Goal: Task Accomplishment & Management: Complete application form

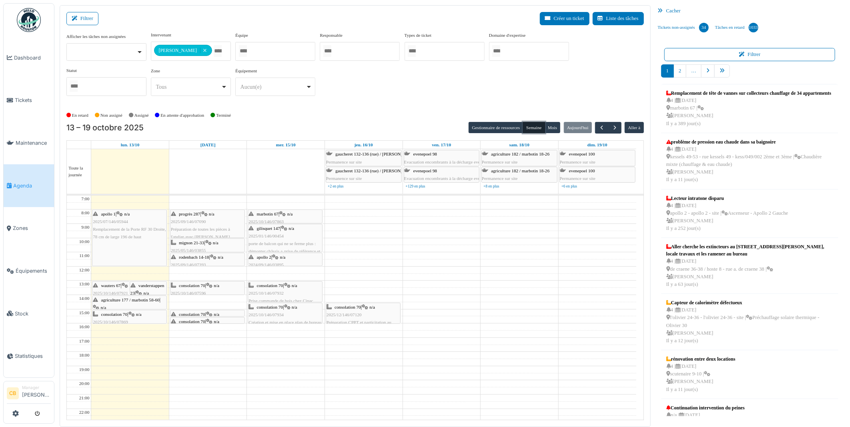
click at [186, 290] on div "consolation 70 | n/a 2025/10/146/07596 Création d'un meuble pour la sono" at bounding box center [207, 293] width 73 height 23
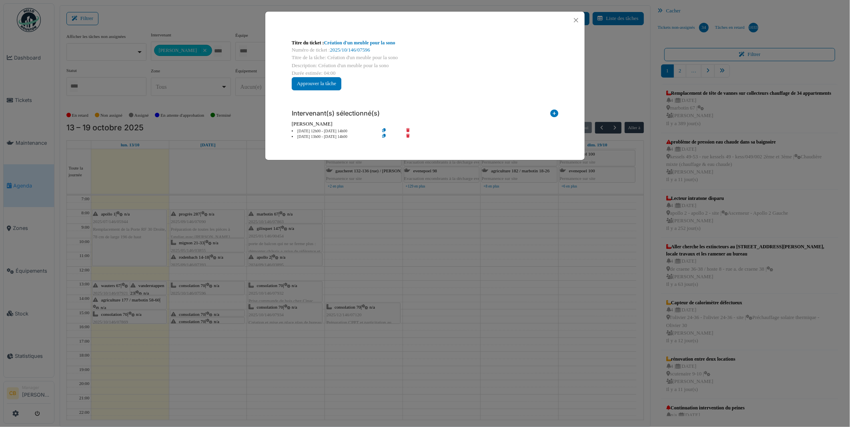
click at [186, 290] on div "Titre du ticket : Création d'un meuble pour la sono Numéro de ticket : 2025/10/…" at bounding box center [425, 213] width 850 height 427
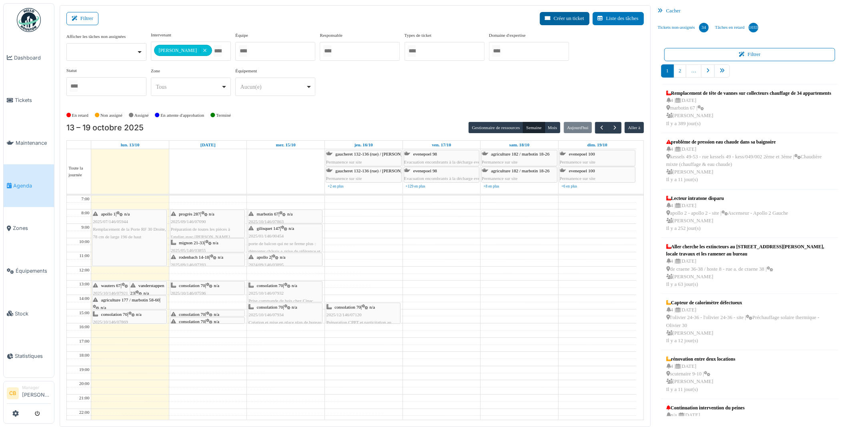
click at [578, 18] on button "Créer un ticket" at bounding box center [565, 18] width 50 height 13
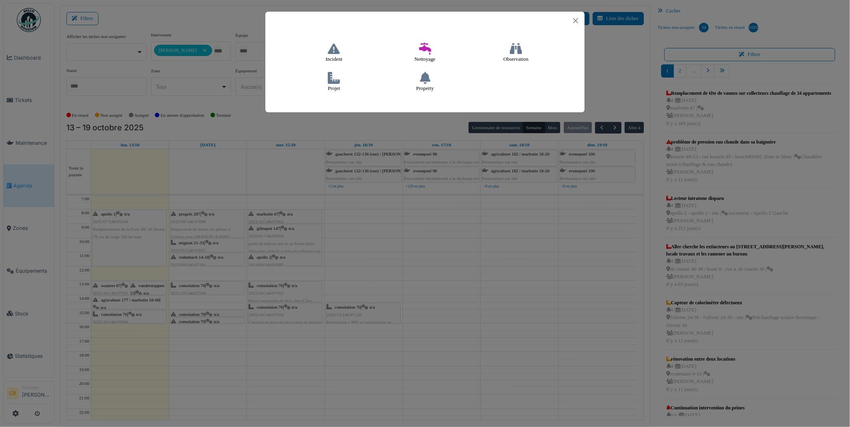
click at [333, 76] on icon at bounding box center [334, 78] width 12 height 12
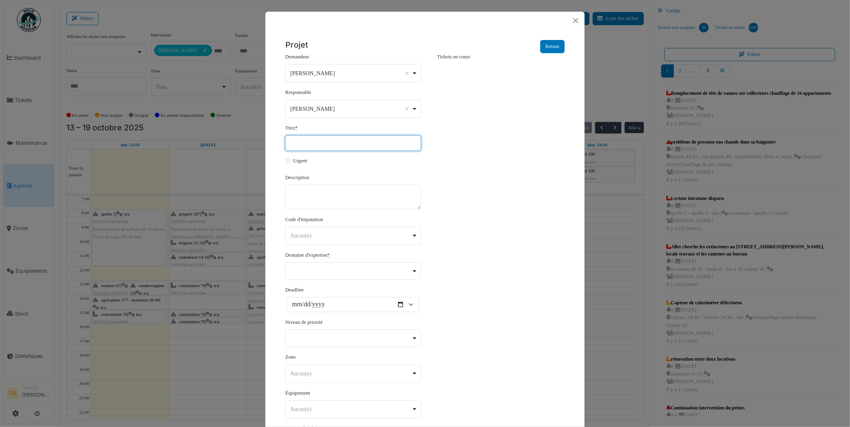
click at [310, 140] on input "Titre *" at bounding box center [353, 143] width 136 height 15
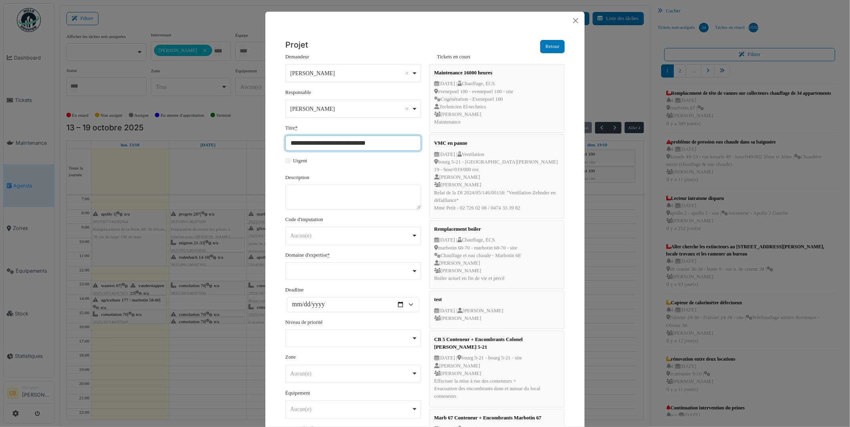
type input "**********"
drag, startPoint x: 365, startPoint y: 143, endPoint x: 284, endPoint y: 150, distance: 81.1
click at [285, 150] on input "**********" at bounding box center [353, 143] width 136 height 15
click at [304, 192] on textarea "Description" at bounding box center [353, 197] width 136 height 25
paste textarea "**********"
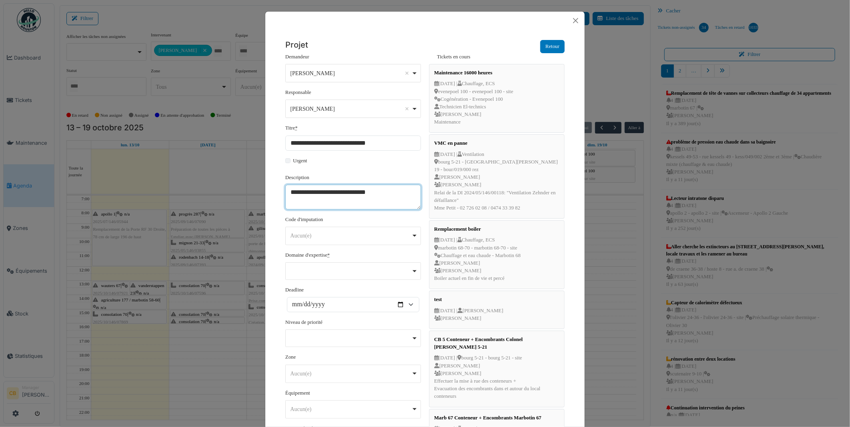
click at [301, 229] on div "******** Aucun(e) Remove item" at bounding box center [353, 236] width 136 height 18
type textarea "**********"
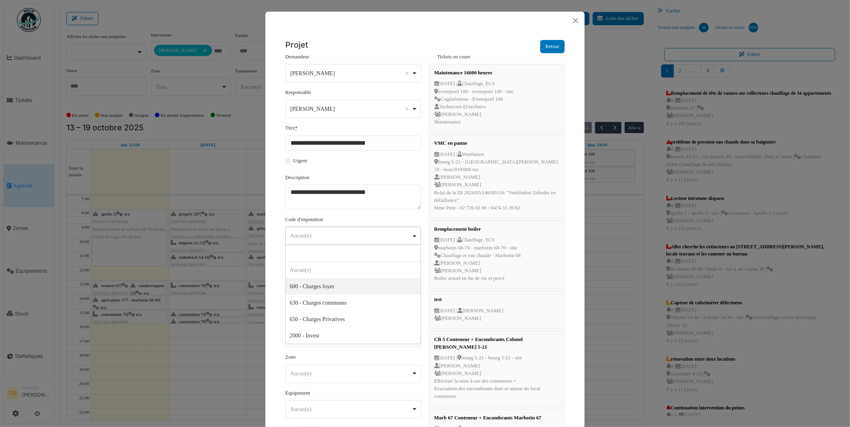
select select "***"
click at [302, 273] on div "Remove item" at bounding box center [353, 271] width 136 height 18
select select "***"
click at [361, 307] on input "Deadline" at bounding box center [353, 305] width 132 height 15
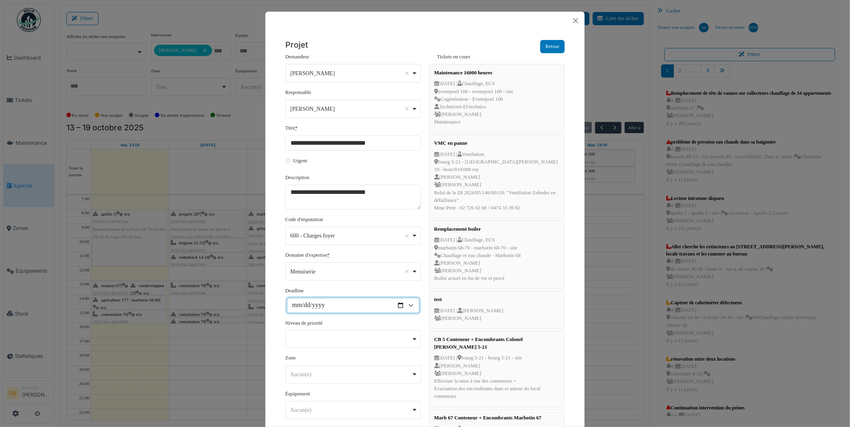
click at [306, 308] on input "Deadline" at bounding box center [353, 305] width 132 height 15
click at [399, 306] on input "Deadline" at bounding box center [353, 305] width 132 height 15
type input "**********"
click at [312, 340] on div "Remove item" at bounding box center [353, 339] width 136 height 18
select select "***"
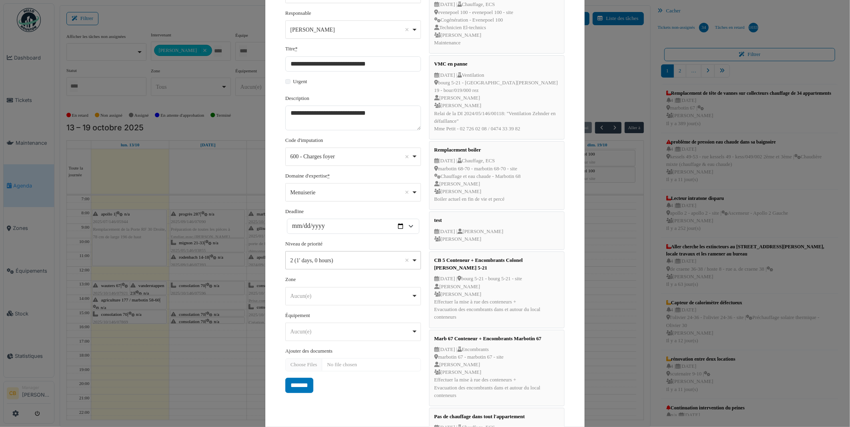
scroll to position [89, 0]
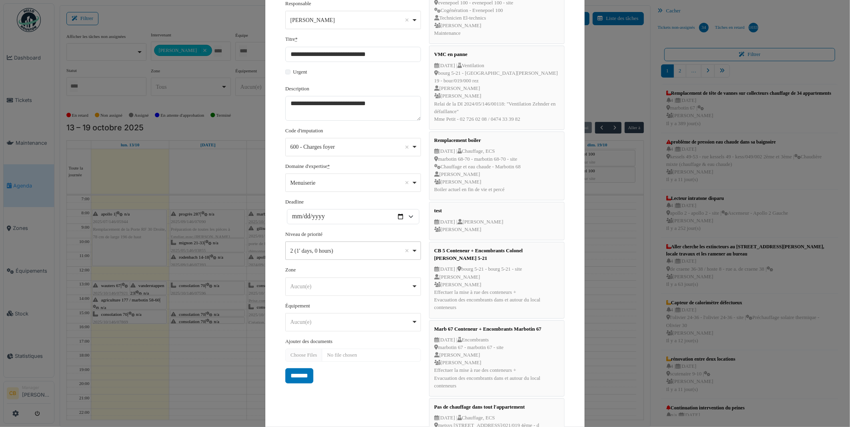
click at [310, 290] on div "Aucun(e) Remove item" at bounding box center [350, 286] width 121 height 8
type input "*"
select select "****"
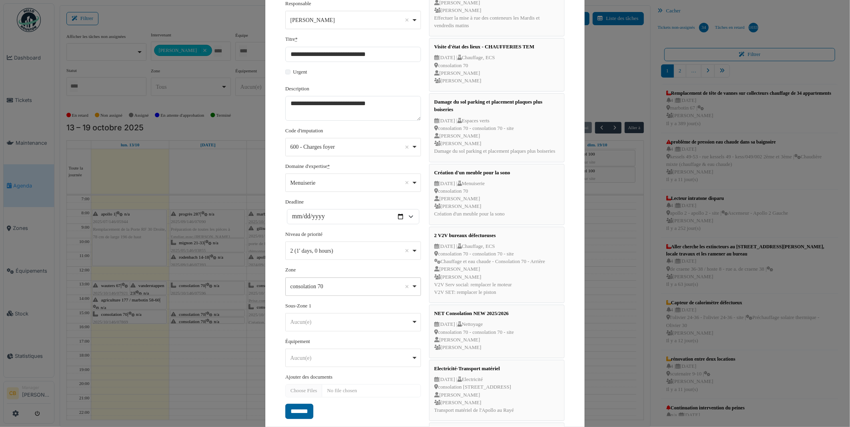
click at [298, 406] on input "*******" at bounding box center [299, 411] width 28 height 15
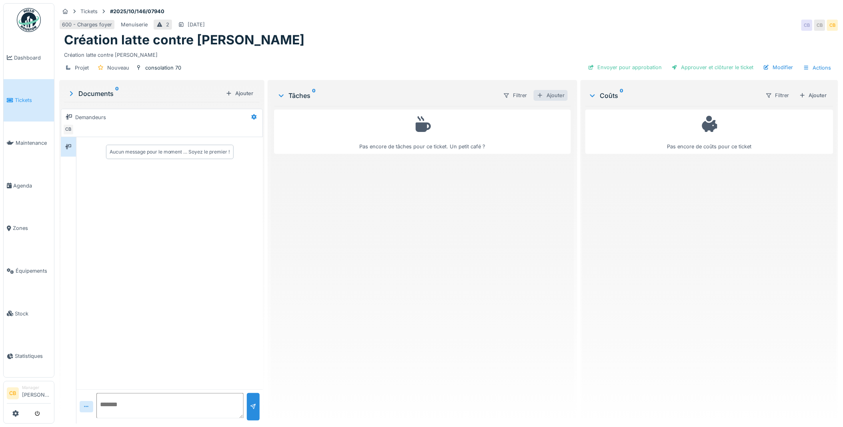
click at [553, 94] on div "Ajouter" at bounding box center [551, 95] width 34 height 11
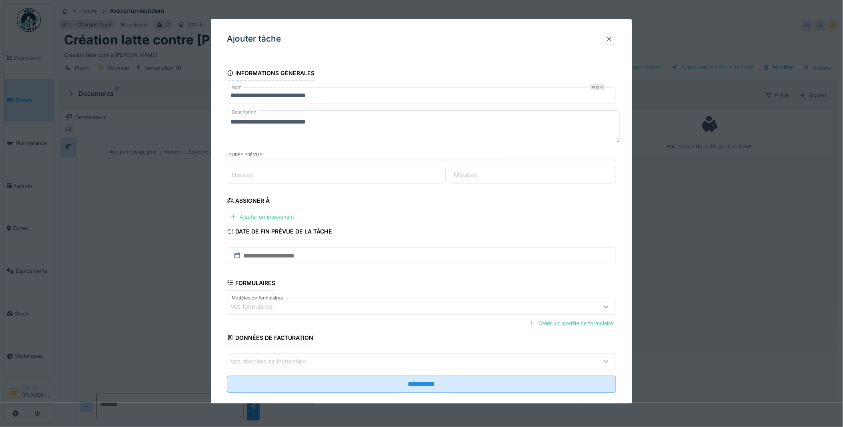
click at [247, 174] on label "Heures" at bounding box center [242, 175] width 24 height 10
click at [247, 174] on input "Heures" at bounding box center [336, 175] width 219 height 17
type input "*"
click at [478, 175] on label "Minutes" at bounding box center [465, 175] width 26 height 10
click at [479, 175] on input "Minutes" at bounding box center [532, 175] width 167 height 17
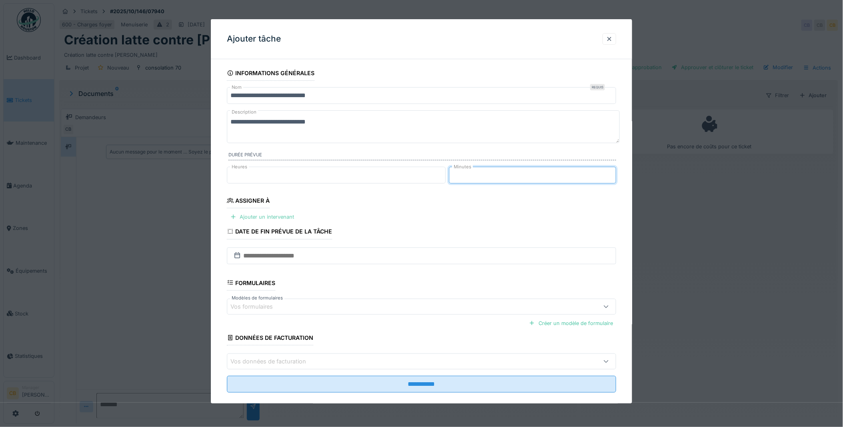
type input "**"
click at [257, 218] on div "Ajouter un intervenant" at bounding box center [262, 217] width 70 height 11
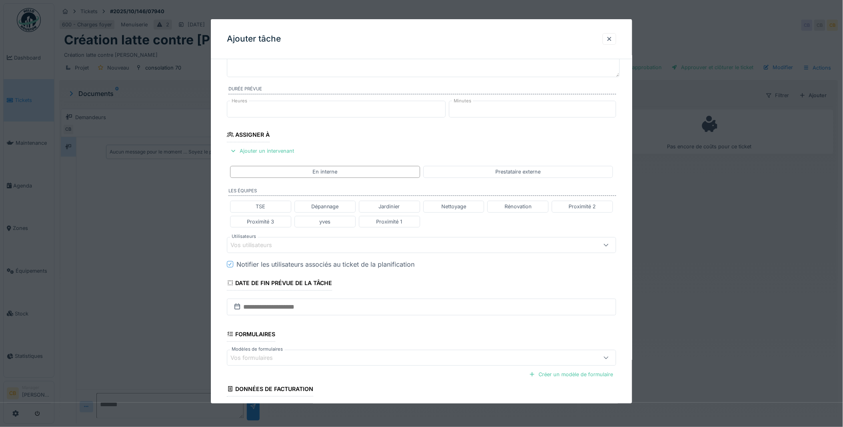
scroll to position [129, 0]
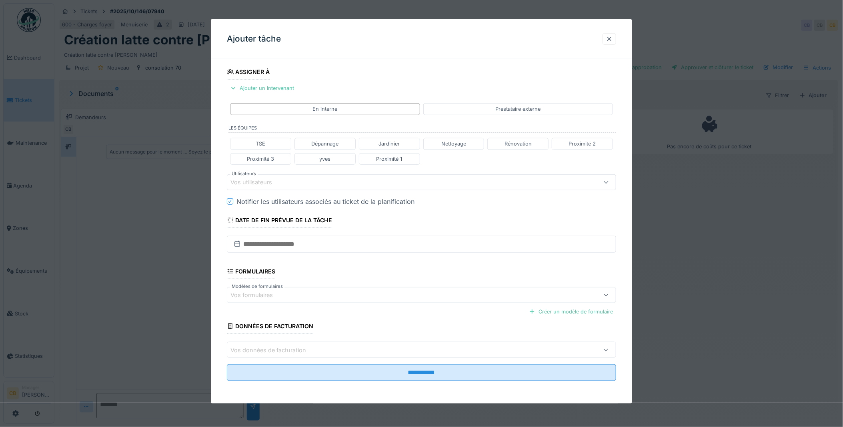
click at [245, 178] on div "Vos utilisateurs" at bounding box center [256, 182] width 53 height 9
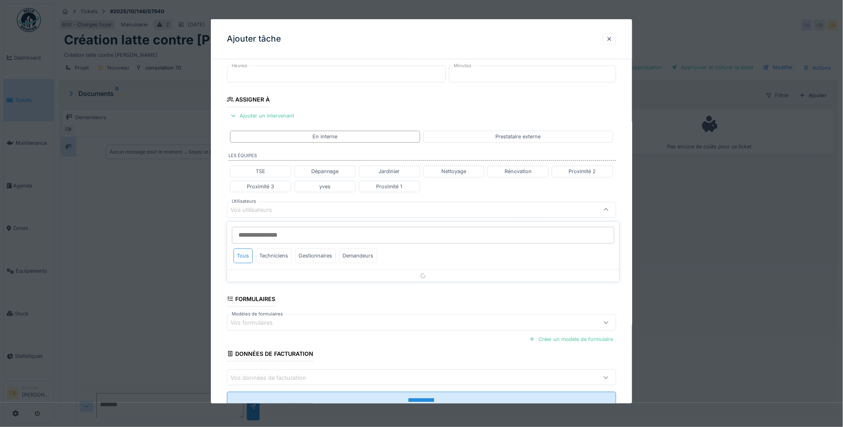
scroll to position [100, 0]
click at [247, 236] on input "Utilisateurs" at bounding box center [423, 235] width 382 height 17
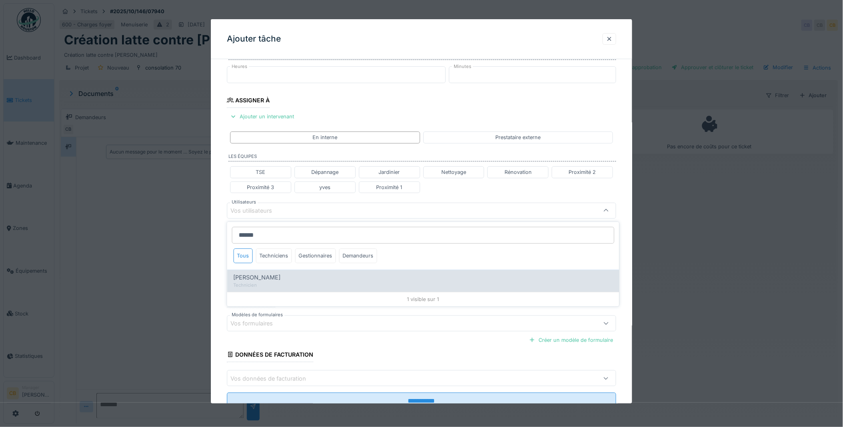
type input "******"
click at [246, 273] on div "Charef Lahmar Technicien" at bounding box center [423, 281] width 392 height 22
type input "****"
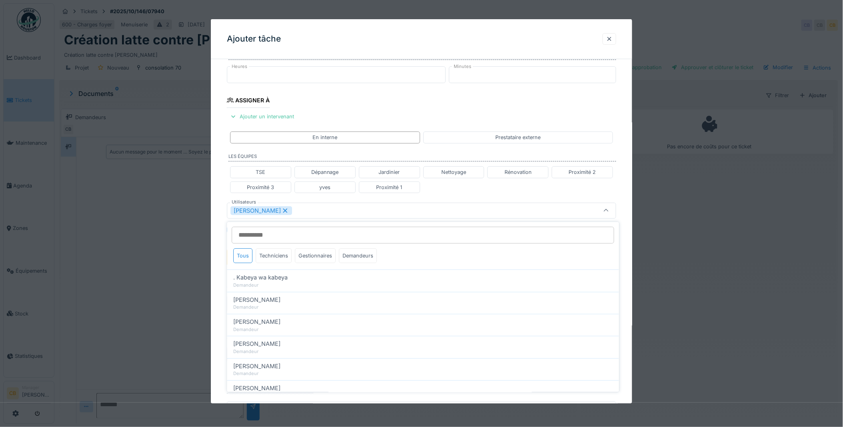
click at [217, 269] on div "**********" at bounding box center [422, 214] width 422 height 498
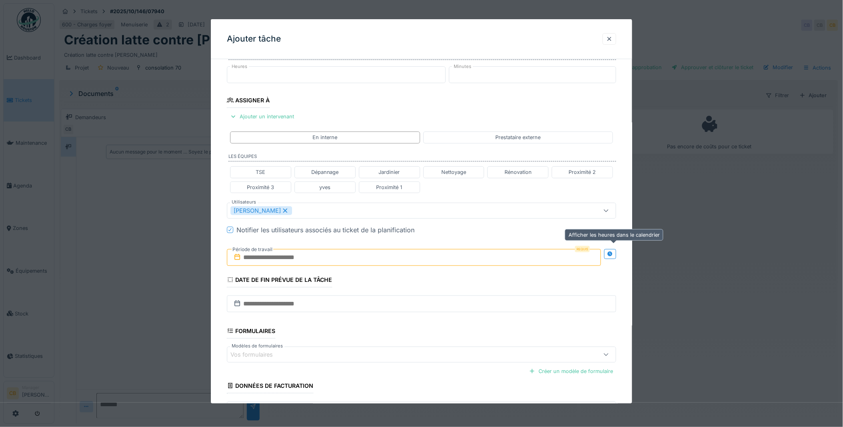
click at [609, 255] on div at bounding box center [610, 254] width 12 height 10
click at [307, 258] on input "text" at bounding box center [317, 257] width 181 height 17
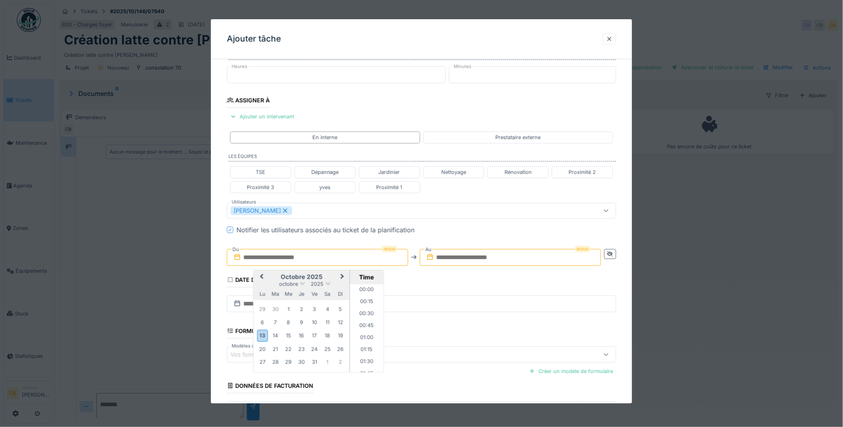
scroll to position [658, 0]
click at [272, 337] on div "14" at bounding box center [275, 336] width 11 height 11
click at [362, 301] on li "14:00" at bounding box center [367, 304] width 34 height 12
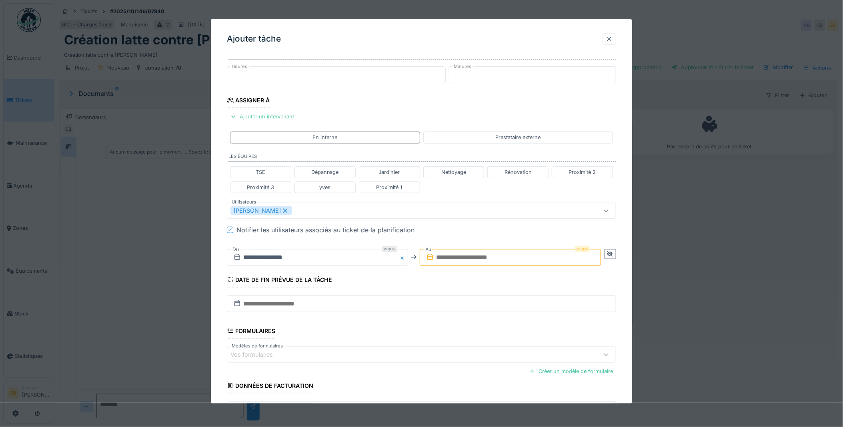
click at [434, 259] on icon at bounding box center [430, 257] width 8 height 6
click at [448, 258] on input "text" at bounding box center [510, 257] width 181 height 17
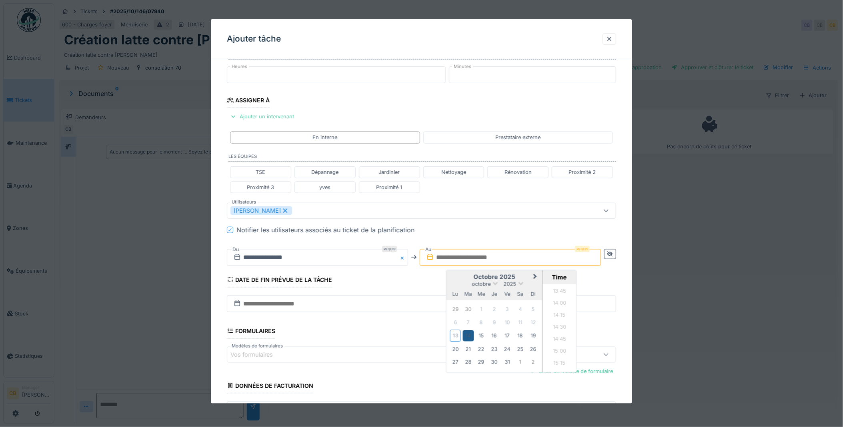
click at [469, 338] on div "14" at bounding box center [468, 336] width 11 height 11
click at [561, 350] on li "15:00" at bounding box center [560, 352] width 34 height 12
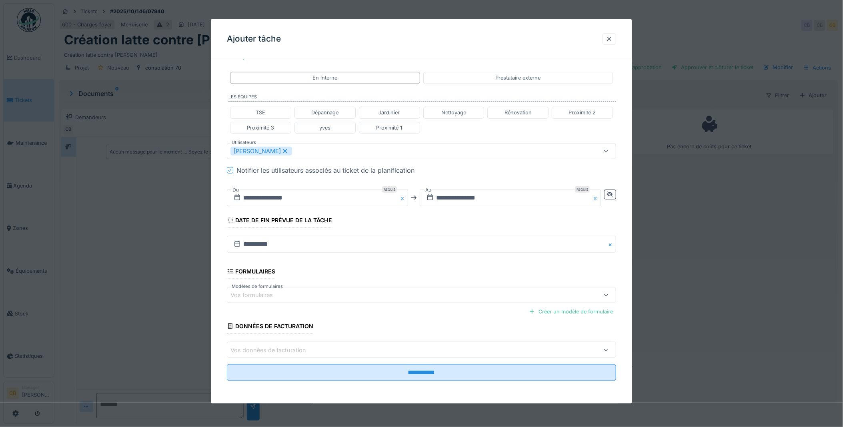
scroll to position [160, 0]
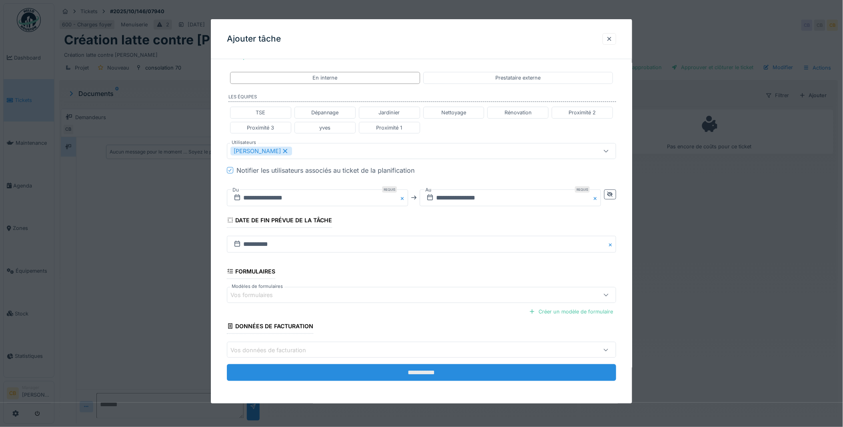
click at [404, 370] on input "**********" at bounding box center [422, 372] width 390 height 17
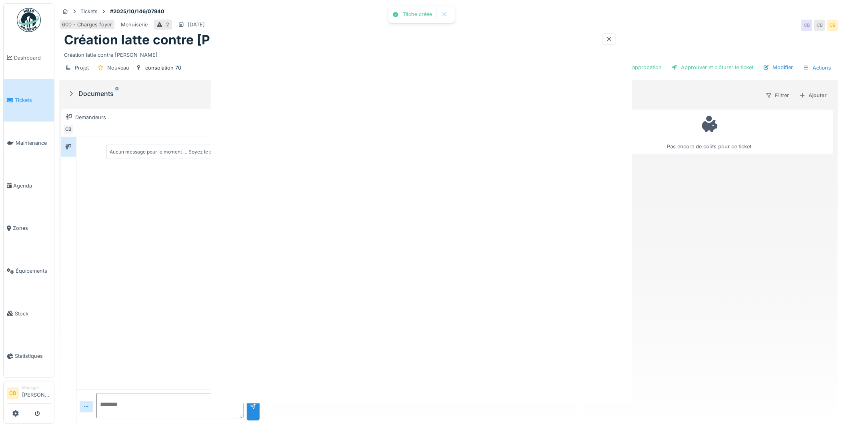
scroll to position [0, 0]
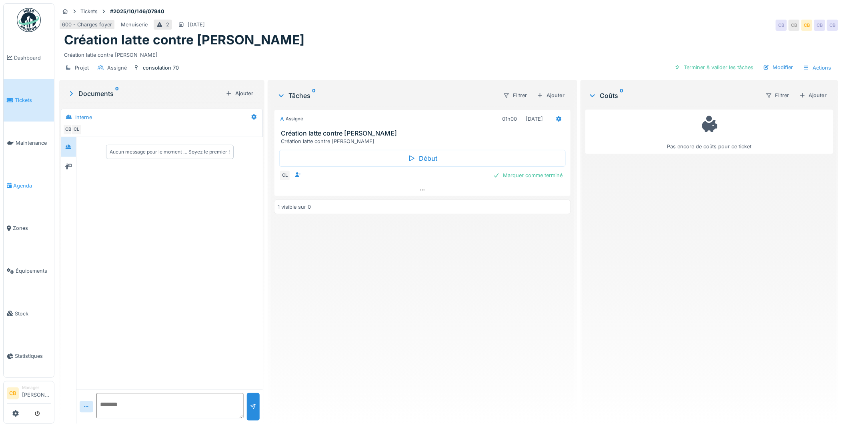
click at [14, 182] on span "Agenda" at bounding box center [32, 186] width 38 height 8
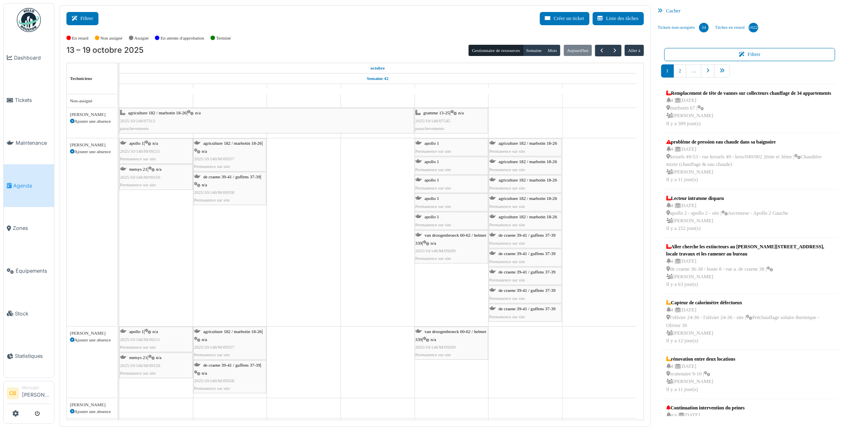
click at [84, 19] on button "Filtrer" at bounding box center [82, 18] width 32 height 13
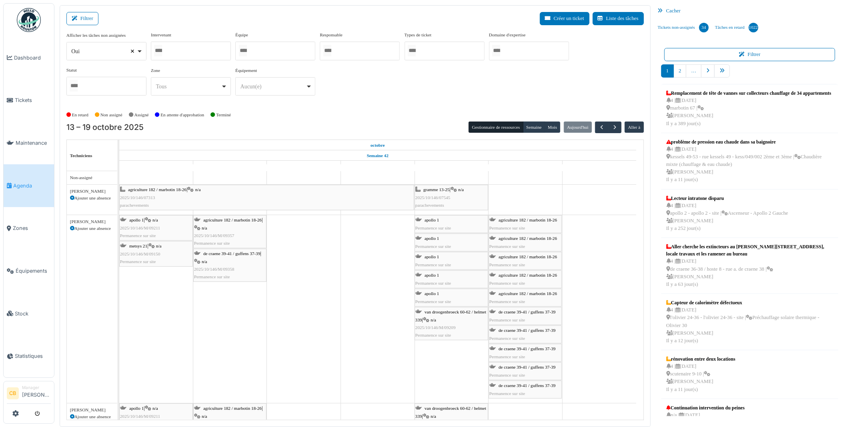
select select
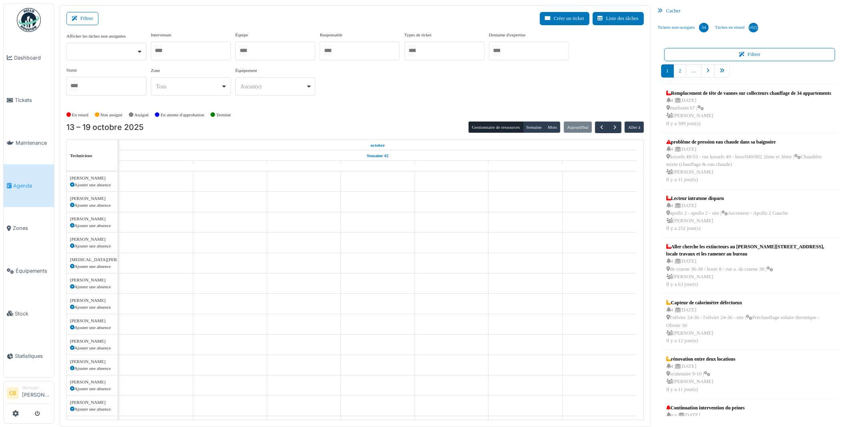
click at [160, 50] on input "Tous" at bounding box center [158, 51] width 8 height 12
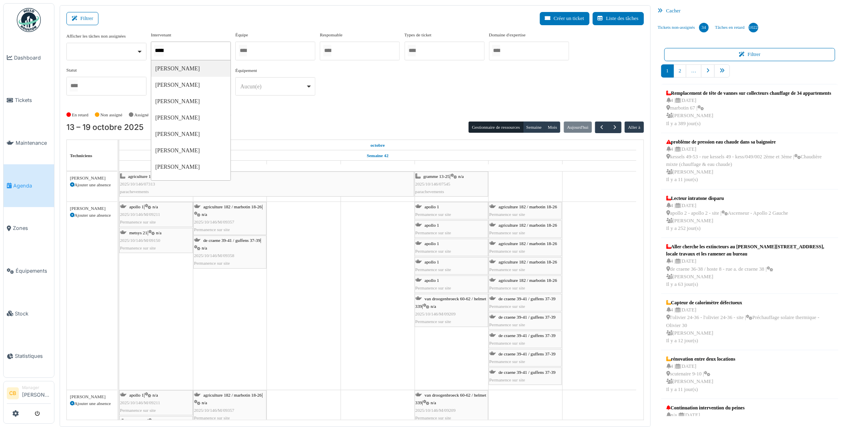
type input "******"
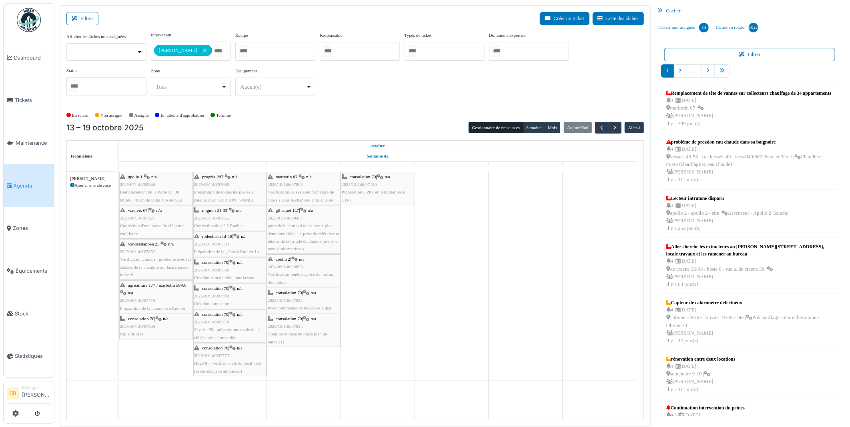
click at [258, 109] on div "En retard Non assigné Assigné En attente d'approbation Terminé" at bounding box center [354, 115] width 577 height 13
click at [534, 125] on button "Semaine" at bounding box center [534, 127] width 22 height 11
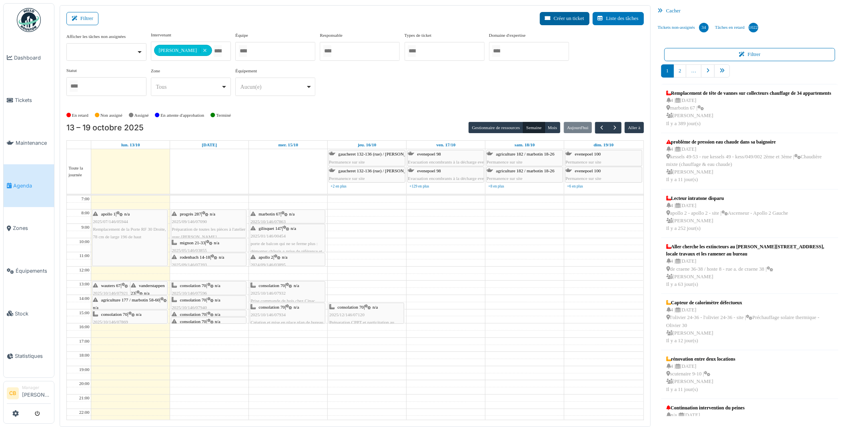
click at [579, 18] on button "Créer un ticket" at bounding box center [565, 18] width 50 height 13
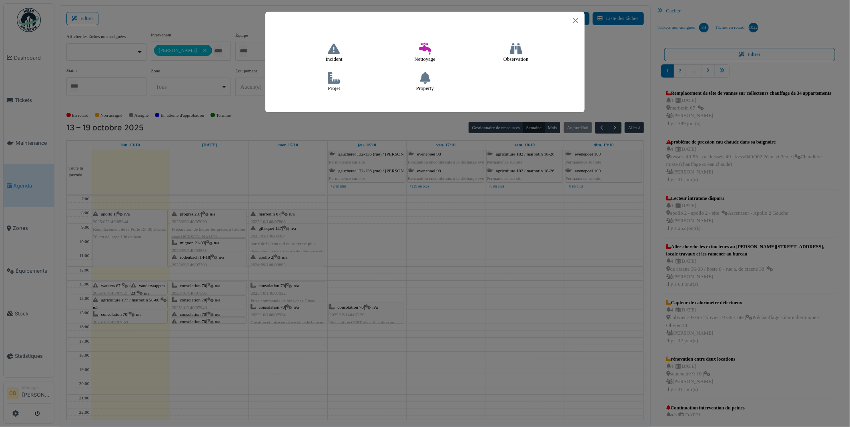
click at [328, 80] on icon at bounding box center [334, 78] width 12 height 12
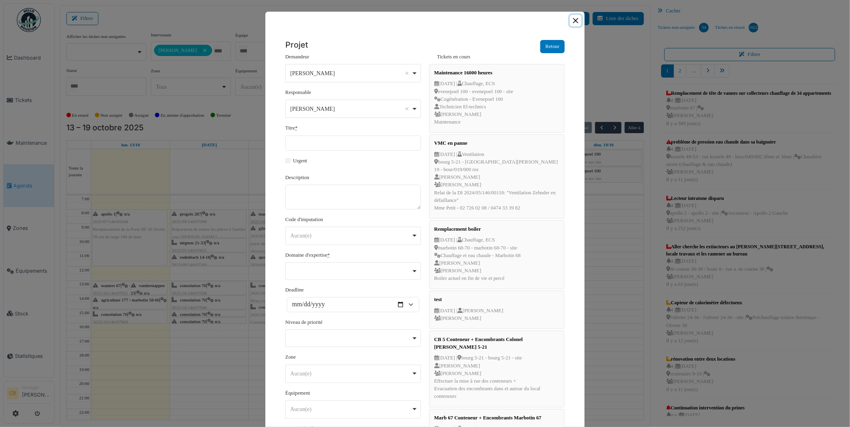
click at [572, 21] on button "Close" at bounding box center [576, 21] width 12 height 12
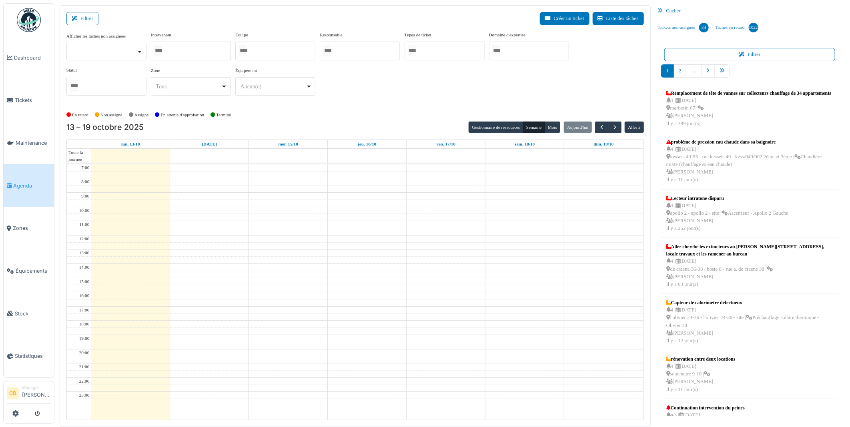
click at [198, 50] on div at bounding box center [191, 51] width 80 height 19
type input "****"
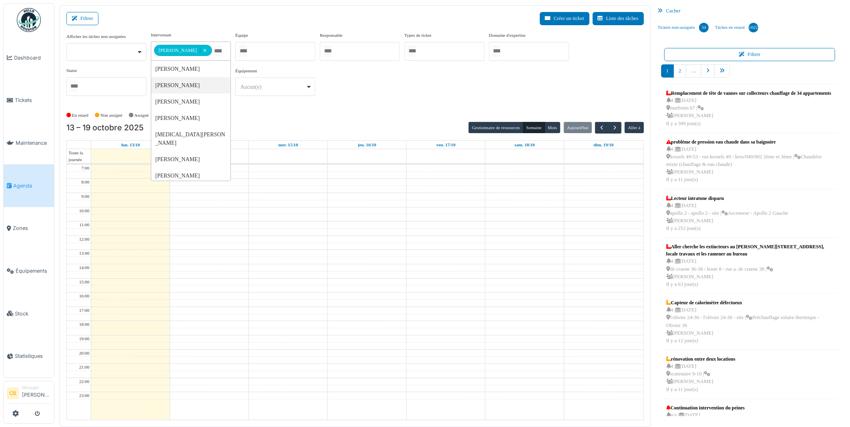
click at [271, 112] on div "En retard Non assigné Assigné En attente d'approbation Terminé" at bounding box center [354, 115] width 577 height 13
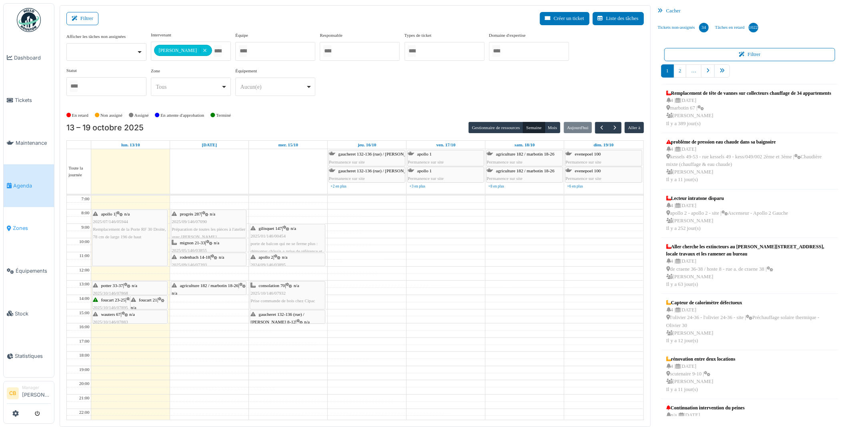
click at [23, 224] on span "Zones" at bounding box center [32, 228] width 38 height 8
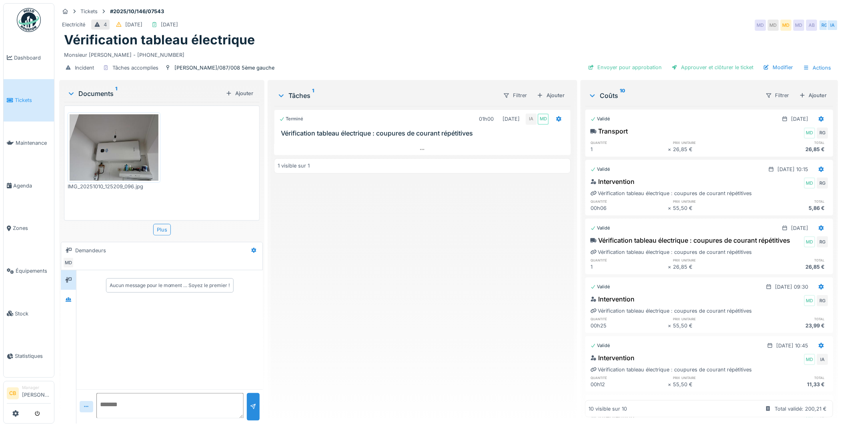
click at [126, 154] on img at bounding box center [114, 147] width 89 height 66
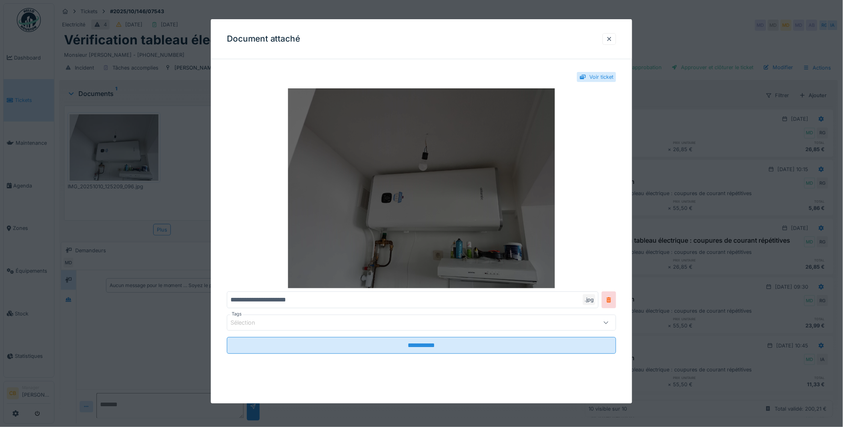
click at [362, 183] on img at bounding box center [422, 188] width 390 height 200
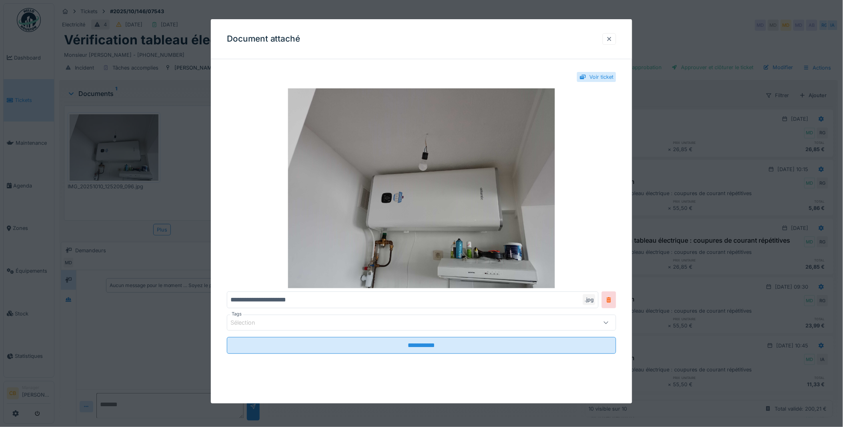
click at [610, 41] on div at bounding box center [609, 39] width 6 height 8
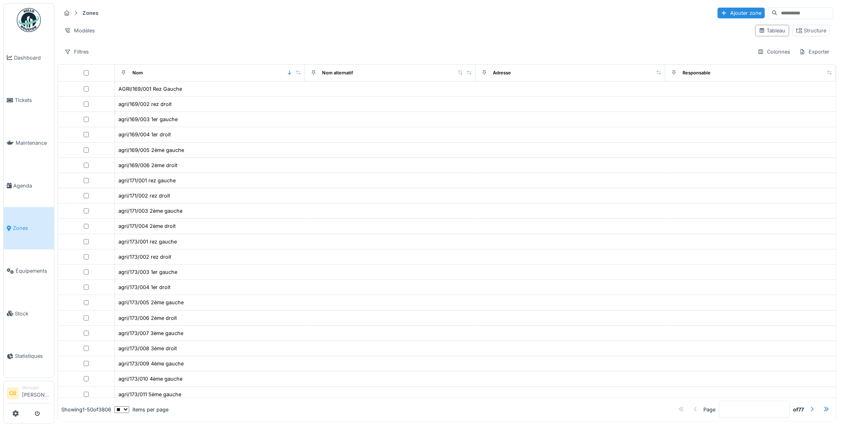
click at [778, 12] on input at bounding box center [805, 13] width 55 height 11
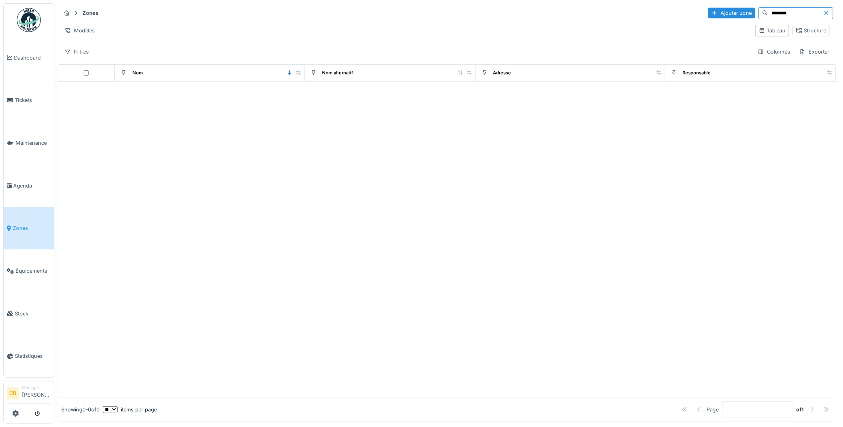
click at [768, 12] on input "********" at bounding box center [795, 13] width 55 height 11
click at [768, 10] on input "*****" at bounding box center [795, 13] width 55 height 11
click at [768, 14] on input "*****" at bounding box center [795, 13] width 55 height 11
click at [768, 13] on input "*****" at bounding box center [795, 13] width 55 height 11
type input "*"
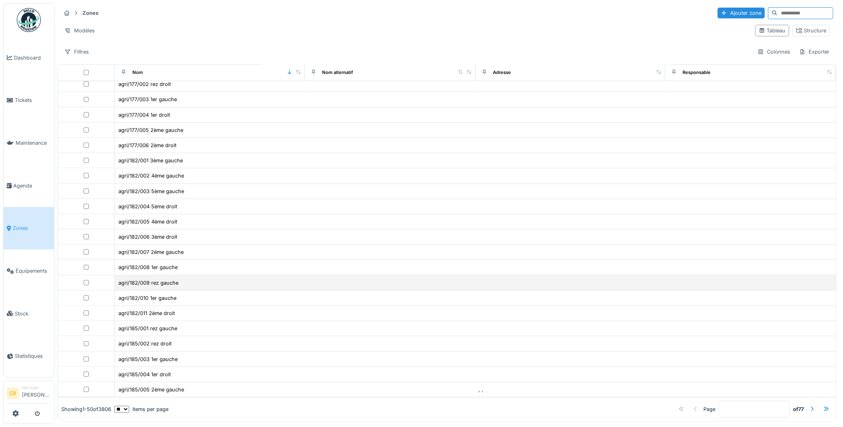
scroll to position [4, 0]
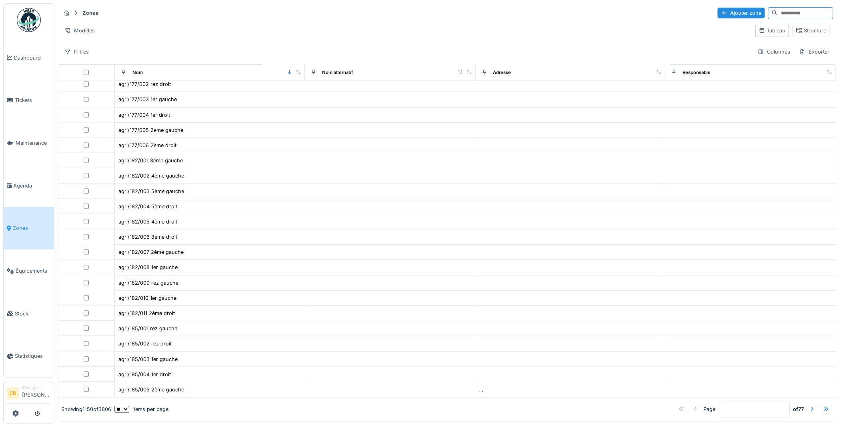
click at [809, 406] on div at bounding box center [812, 410] width 6 height 8
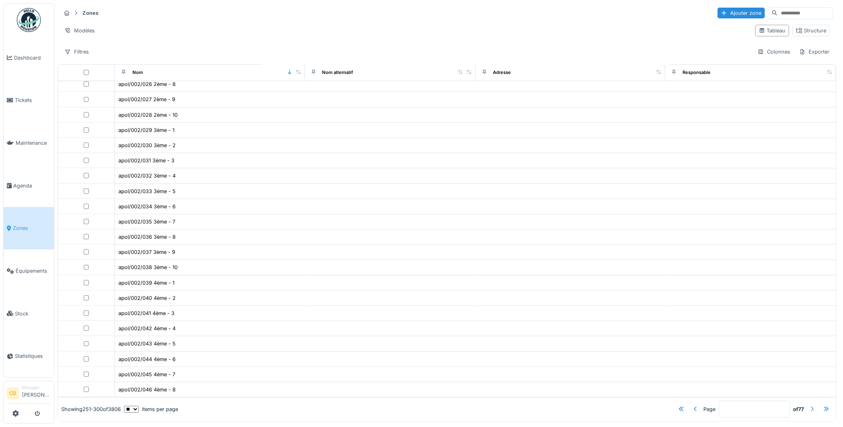
click at [809, 406] on div at bounding box center [812, 410] width 6 height 8
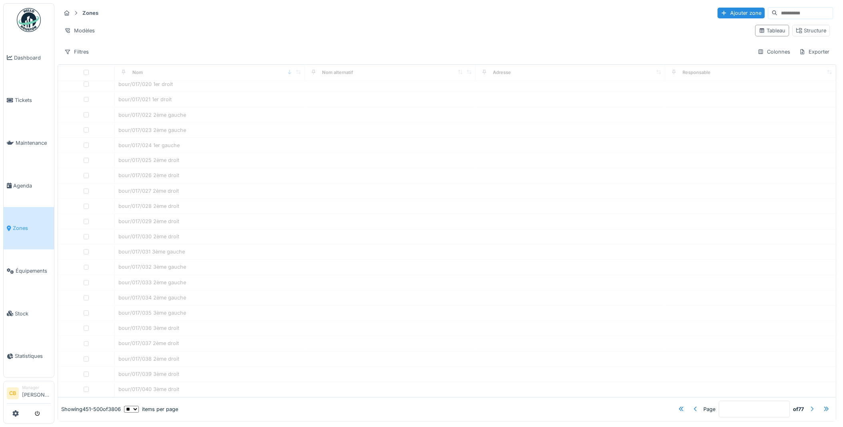
click at [809, 406] on div at bounding box center [812, 410] width 6 height 8
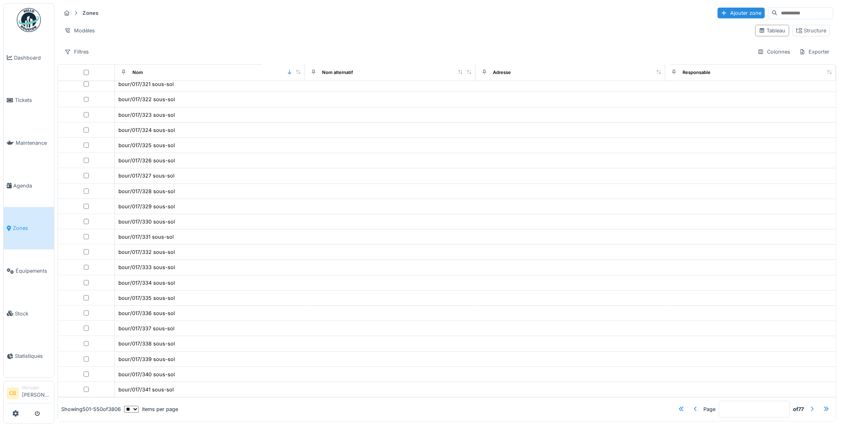
click at [809, 406] on div at bounding box center [812, 410] width 6 height 8
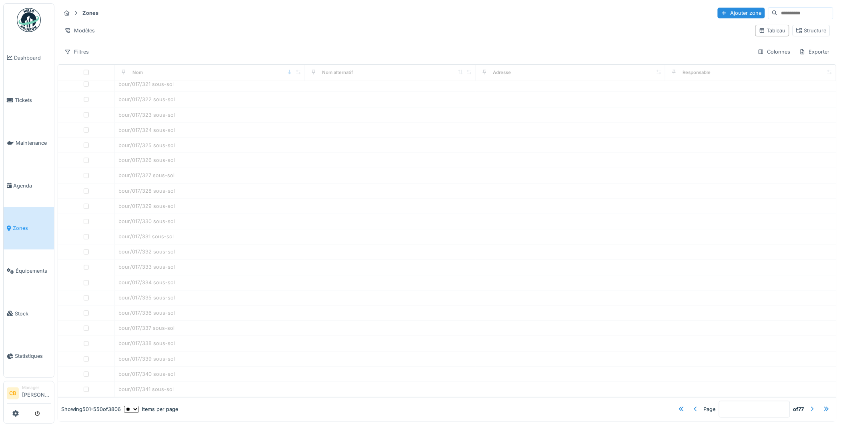
click at [809, 406] on div at bounding box center [812, 410] width 6 height 8
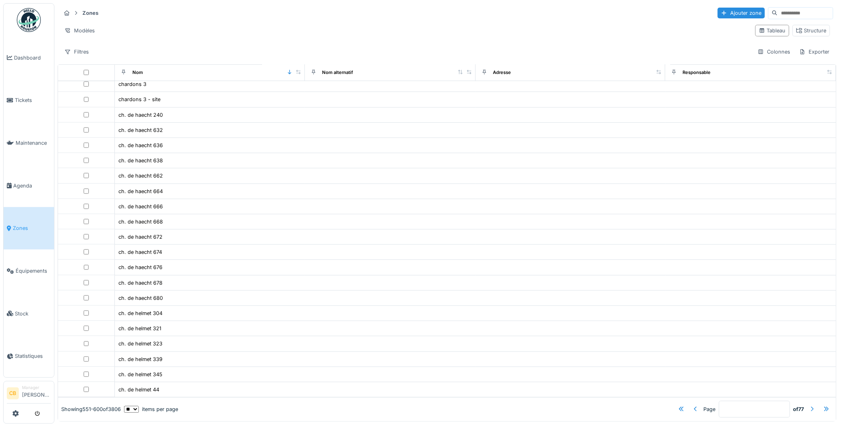
click at [809, 406] on div at bounding box center [812, 410] width 6 height 8
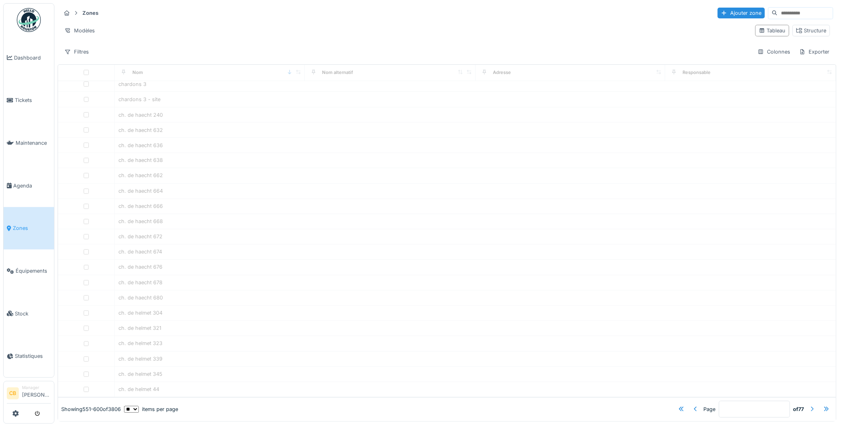
click at [809, 406] on div at bounding box center [812, 410] width 6 height 8
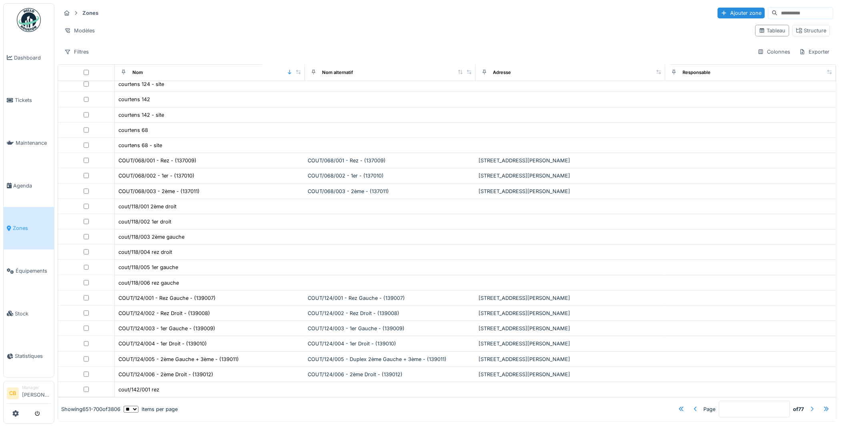
click at [809, 406] on div at bounding box center [812, 410] width 6 height 8
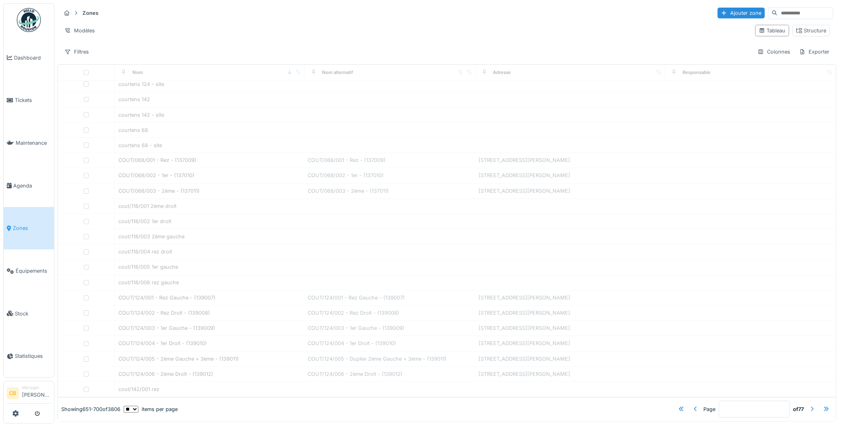
click at [809, 406] on div at bounding box center [812, 410] width 6 height 8
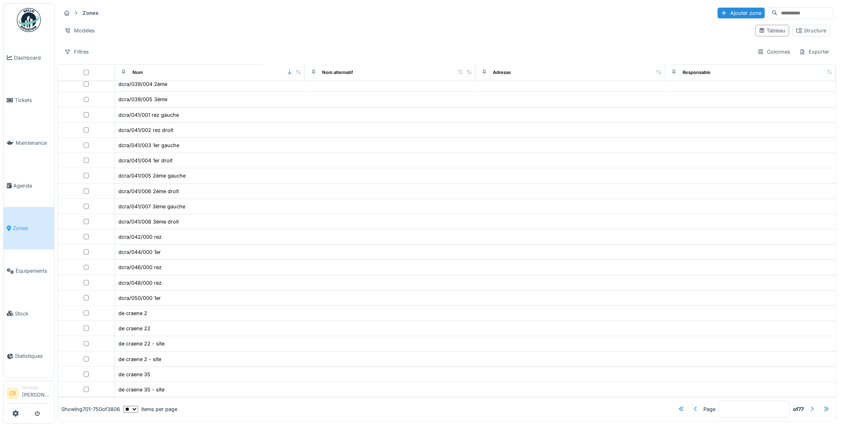
click at [809, 406] on div at bounding box center [812, 410] width 6 height 8
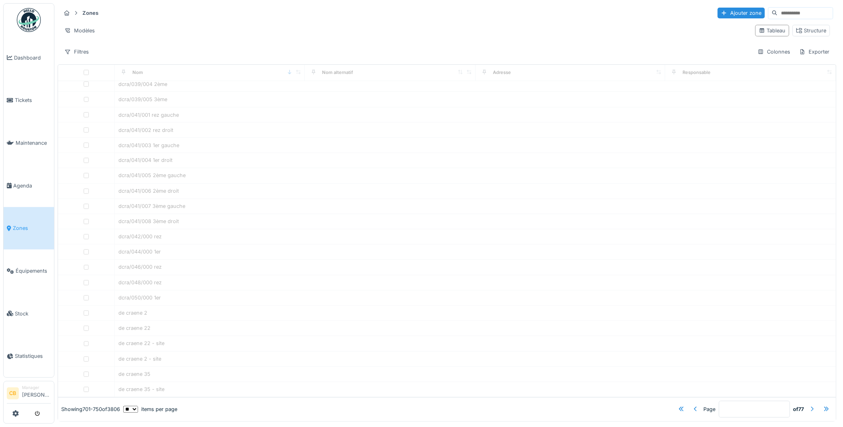
click at [809, 406] on div at bounding box center [812, 410] width 6 height 8
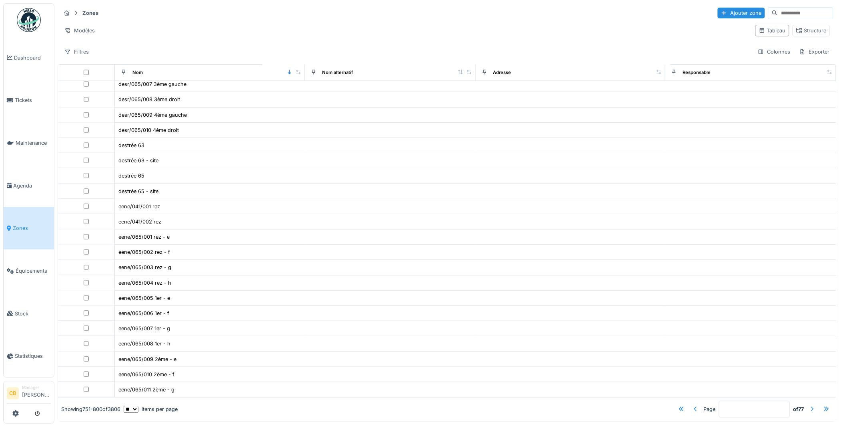
click at [809, 406] on div at bounding box center [812, 410] width 6 height 8
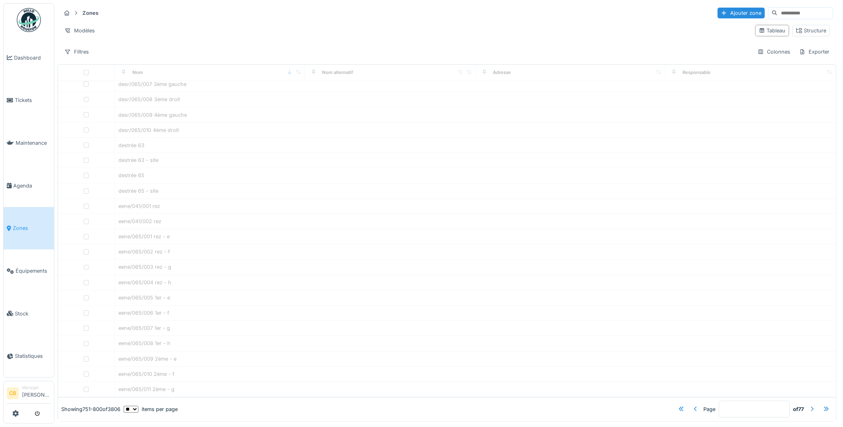
click at [809, 406] on div at bounding box center [812, 410] width 6 height 8
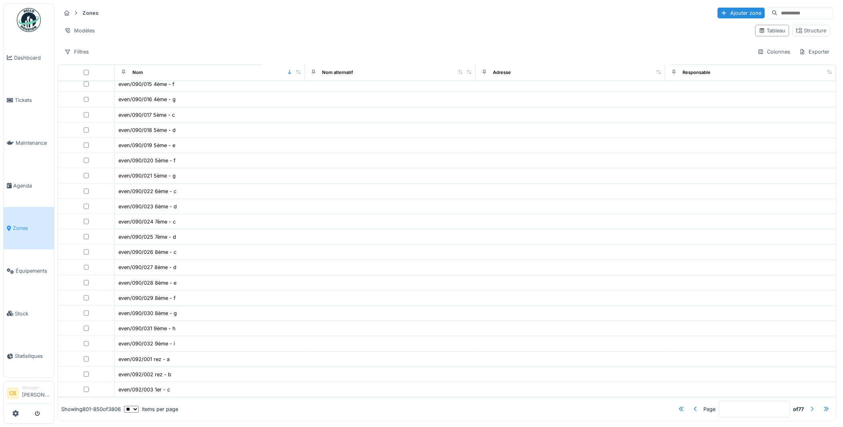
click at [809, 406] on div at bounding box center [812, 410] width 6 height 8
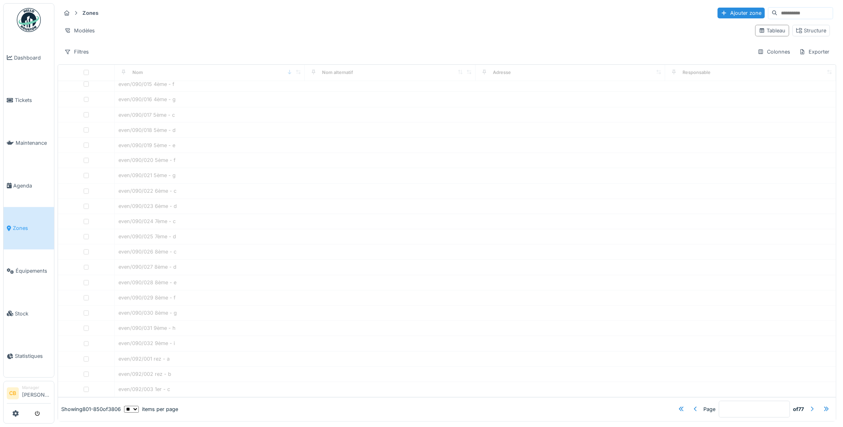
click at [809, 406] on div at bounding box center [812, 410] width 6 height 8
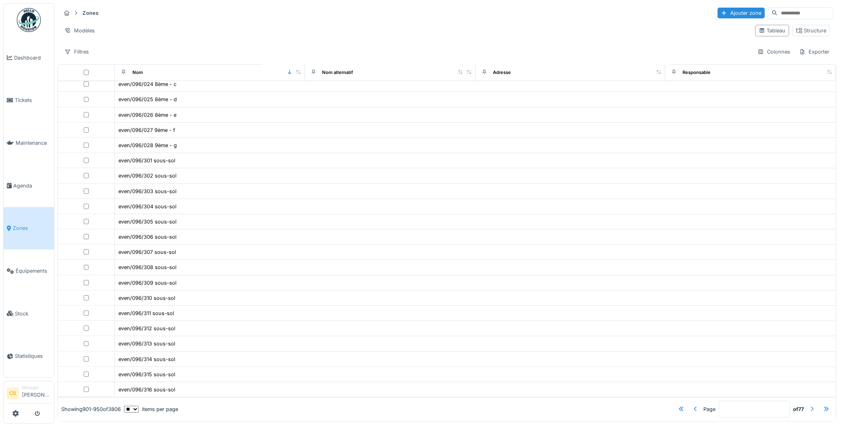
click at [809, 406] on div at bounding box center [812, 410] width 6 height 8
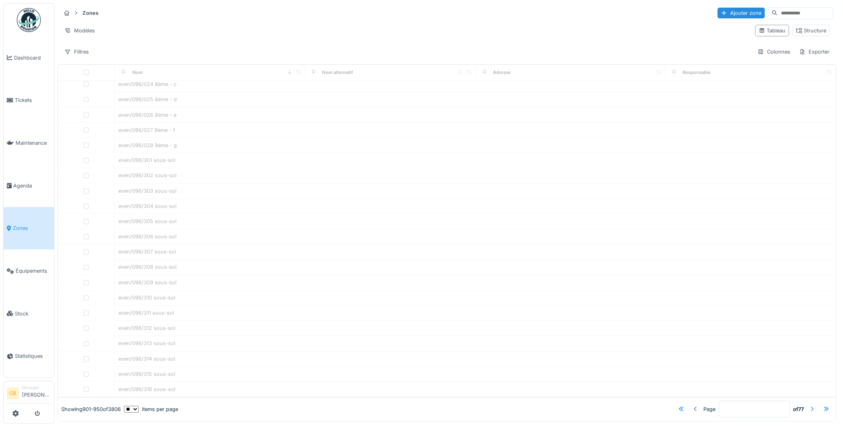
click at [809, 406] on div at bounding box center [812, 410] width 6 height 8
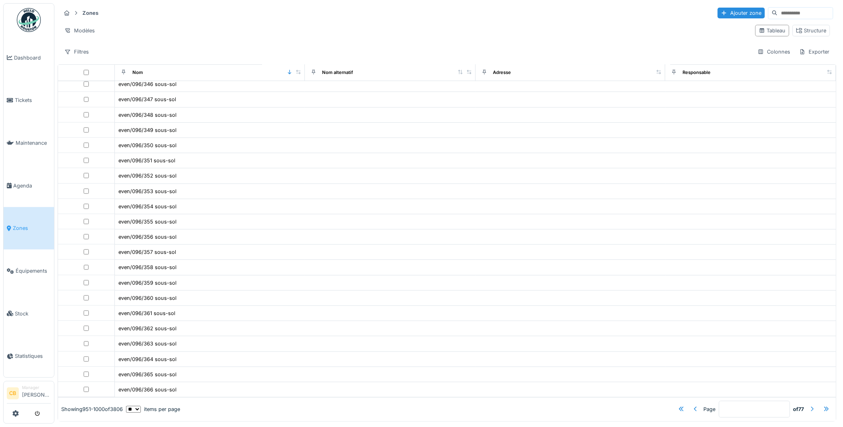
click at [809, 406] on div at bounding box center [812, 410] width 6 height 8
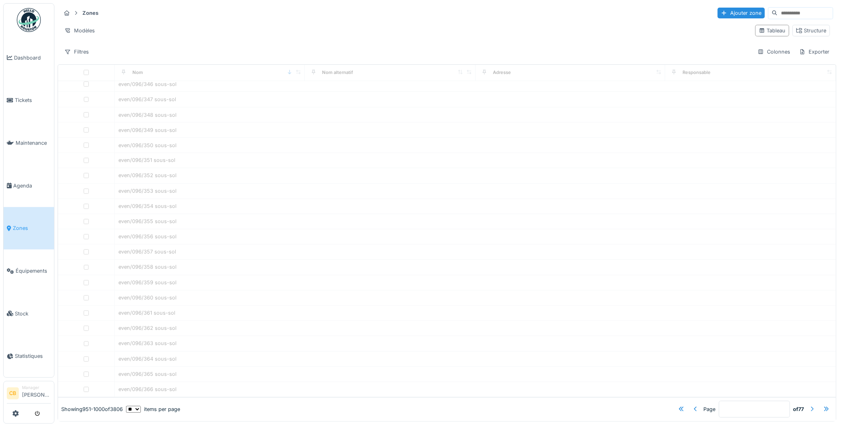
click at [809, 406] on div at bounding box center [812, 410] width 6 height 8
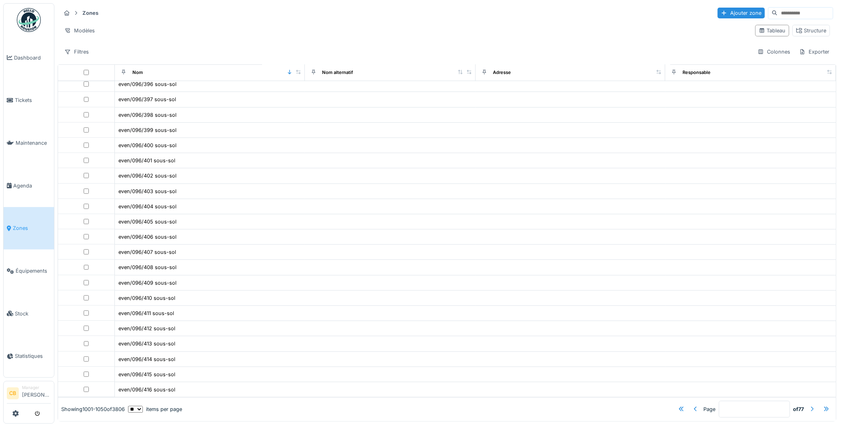
click at [809, 406] on div at bounding box center [812, 410] width 6 height 8
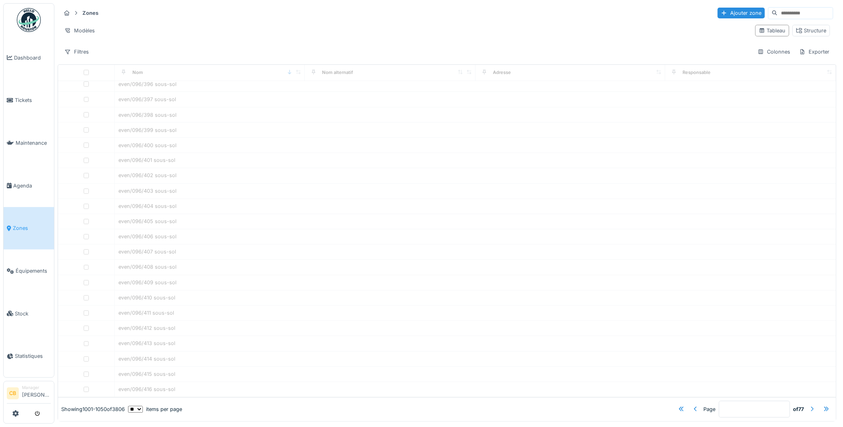
click at [809, 406] on div at bounding box center [812, 410] width 6 height 8
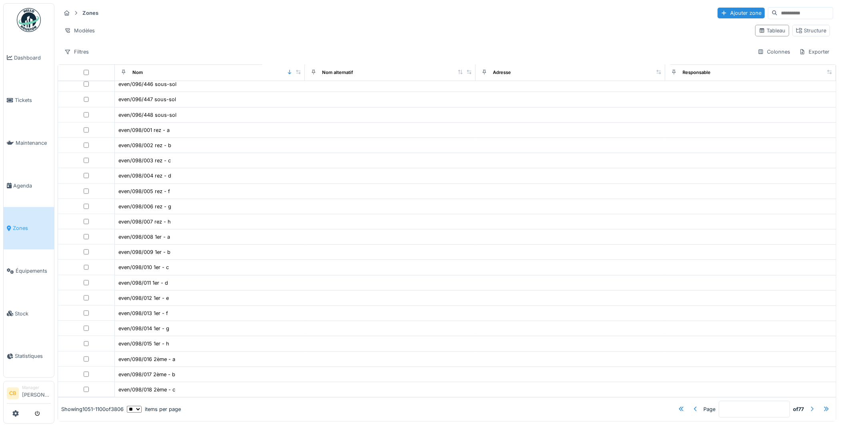
click at [809, 406] on div at bounding box center [812, 410] width 6 height 8
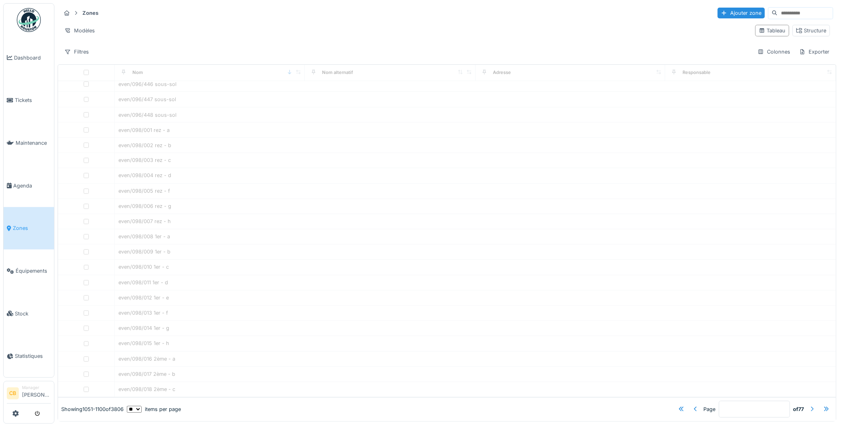
click at [809, 406] on div at bounding box center [812, 410] width 6 height 8
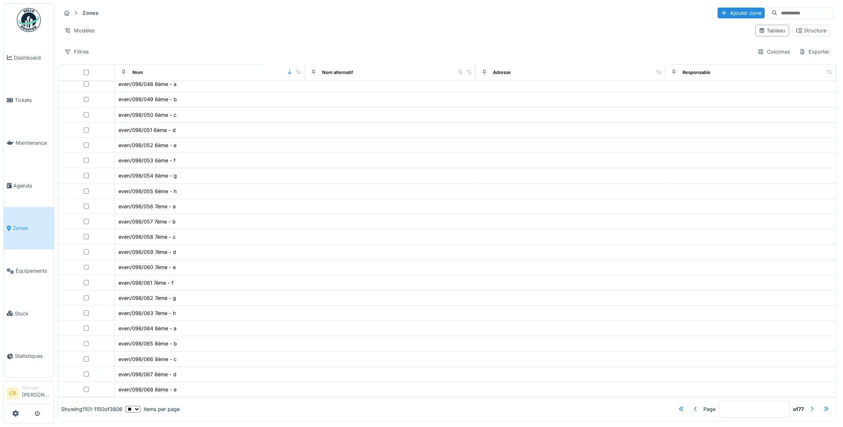
click at [809, 406] on div at bounding box center [812, 410] width 6 height 8
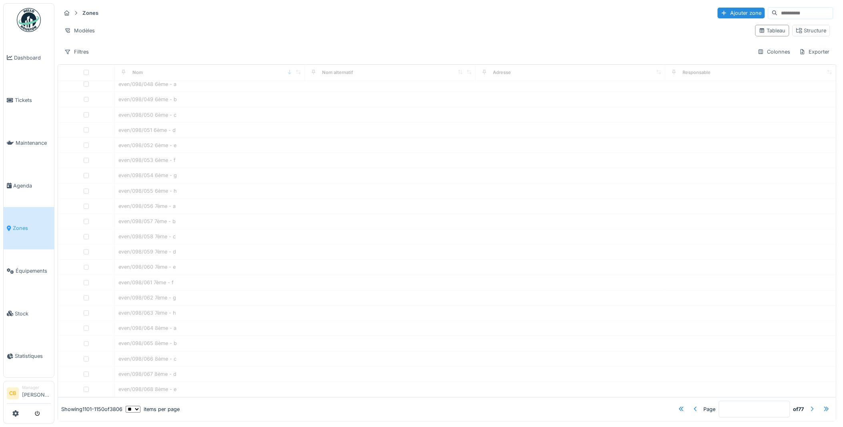
click at [809, 406] on div at bounding box center [812, 410] width 6 height 8
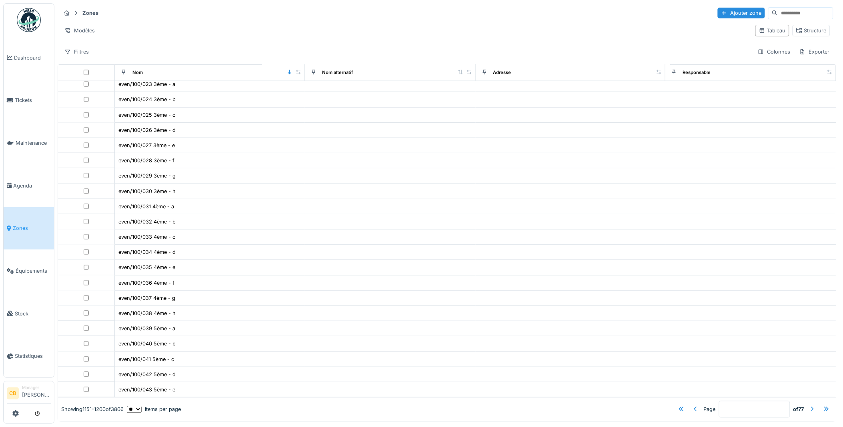
click at [809, 406] on div at bounding box center [812, 410] width 6 height 8
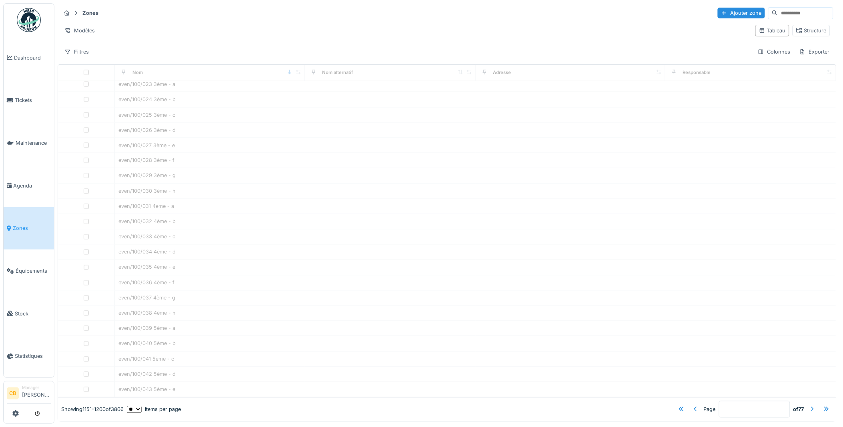
click at [809, 406] on div at bounding box center [812, 410] width 6 height 8
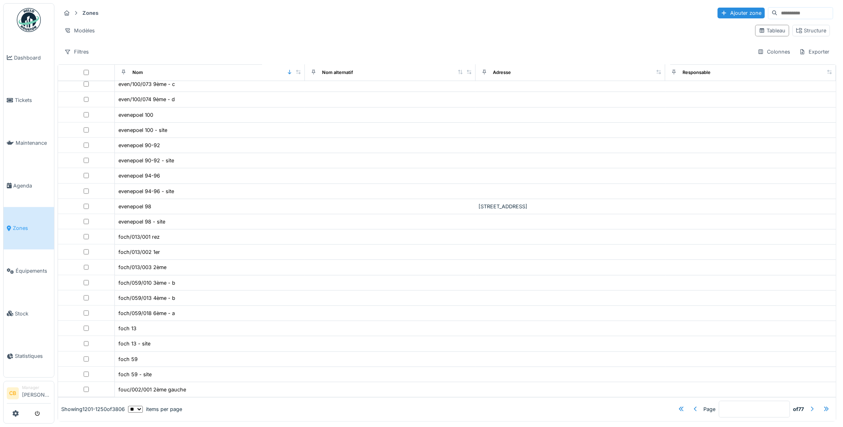
click at [809, 406] on div at bounding box center [812, 410] width 6 height 8
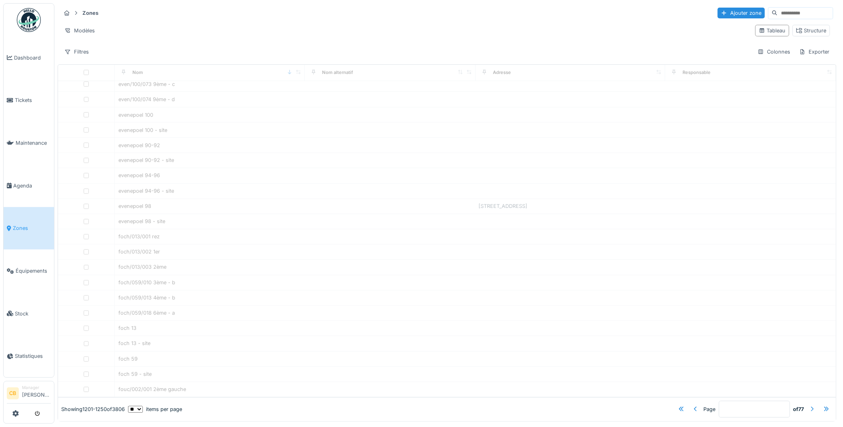
click at [809, 406] on div at bounding box center [812, 410] width 6 height 8
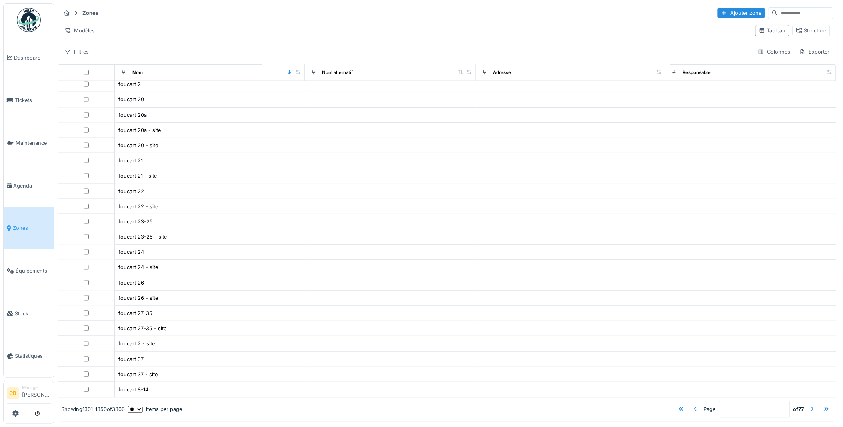
click at [809, 406] on div at bounding box center [812, 410] width 6 height 8
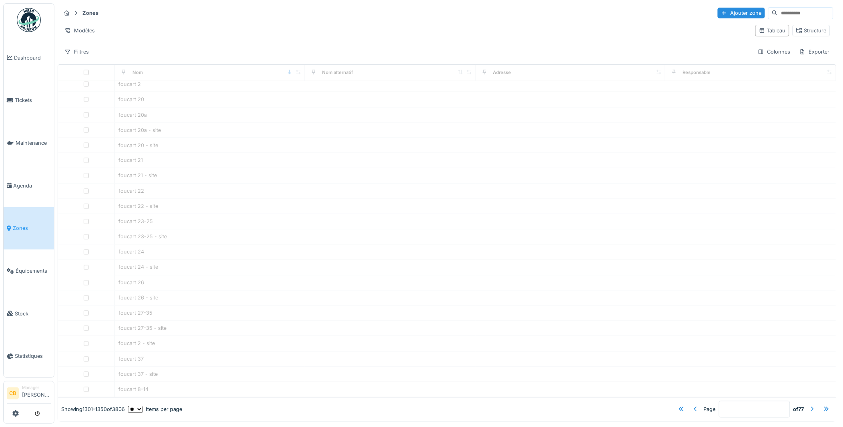
click at [809, 406] on div at bounding box center [812, 410] width 6 height 8
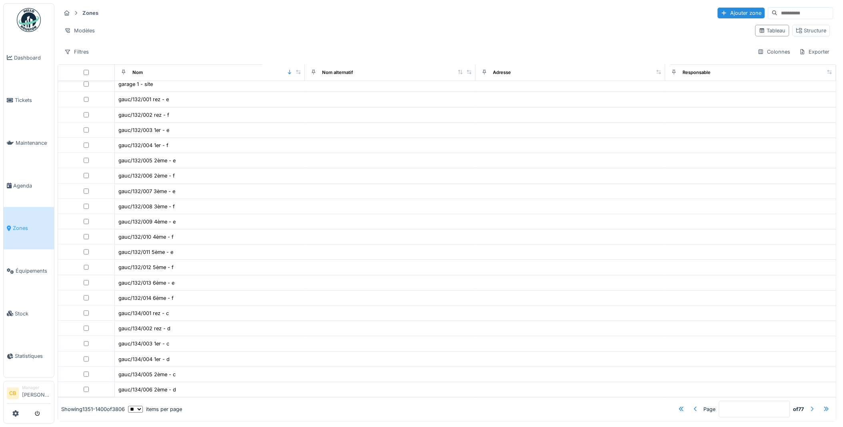
click at [809, 406] on div at bounding box center [812, 410] width 6 height 8
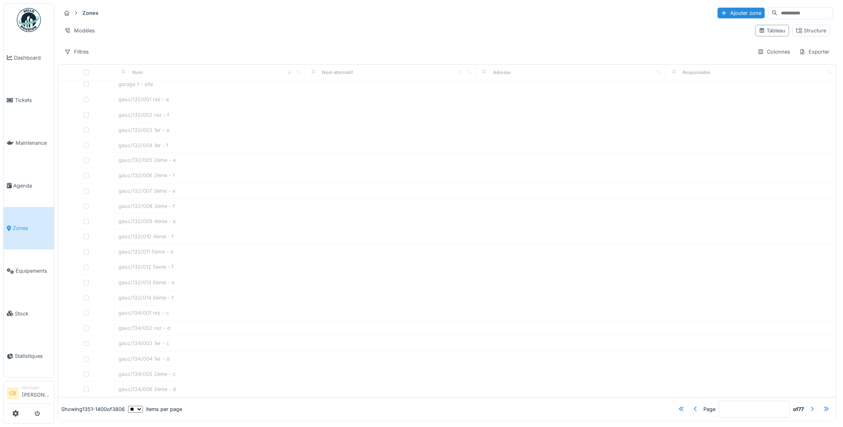
click at [809, 406] on div at bounding box center [812, 410] width 6 height 8
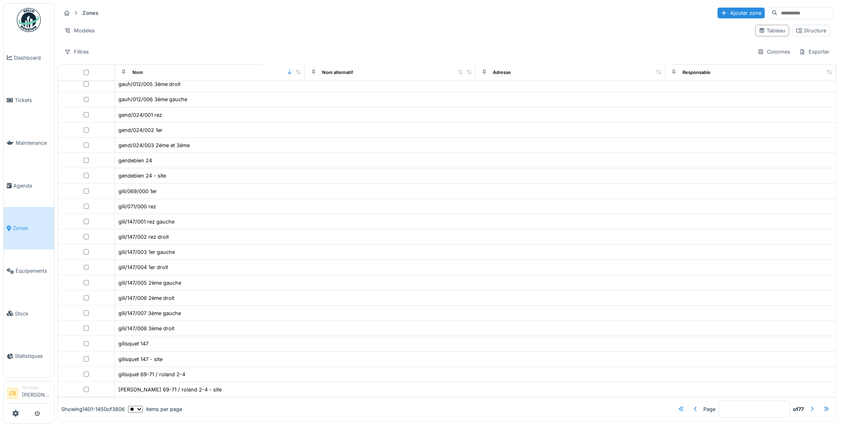
click at [809, 406] on div at bounding box center [812, 410] width 6 height 8
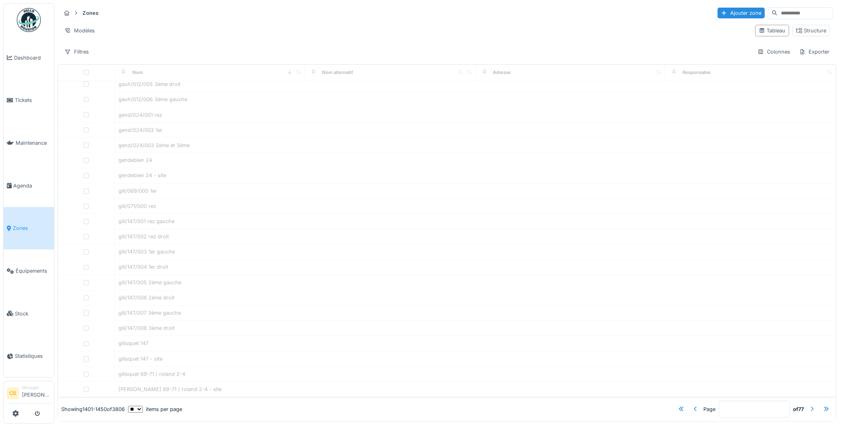
click at [809, 406] on div at bounding box center [812, 410] width 6 height 8
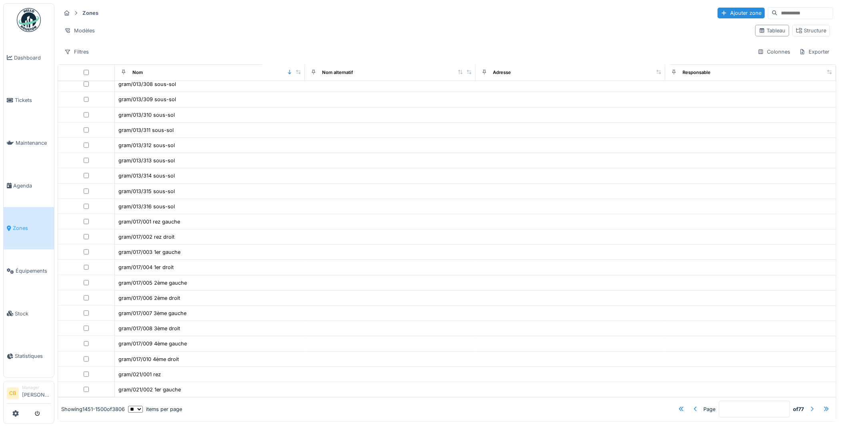
click at [809, 406] on div at bounding box center [812, 410] width 6 height 8
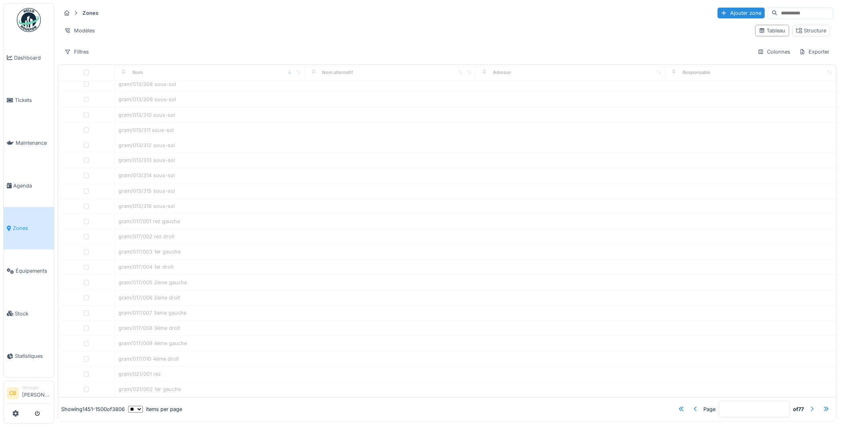
click at [809, 406] on div at bounding box center [812, 410] width 6 height 8
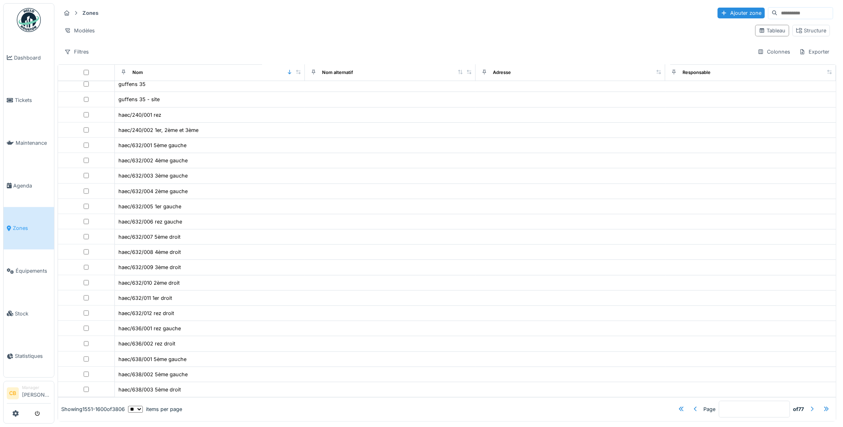
click at [809, 406] on div at bounding box center [812, 410] width 6 height 8
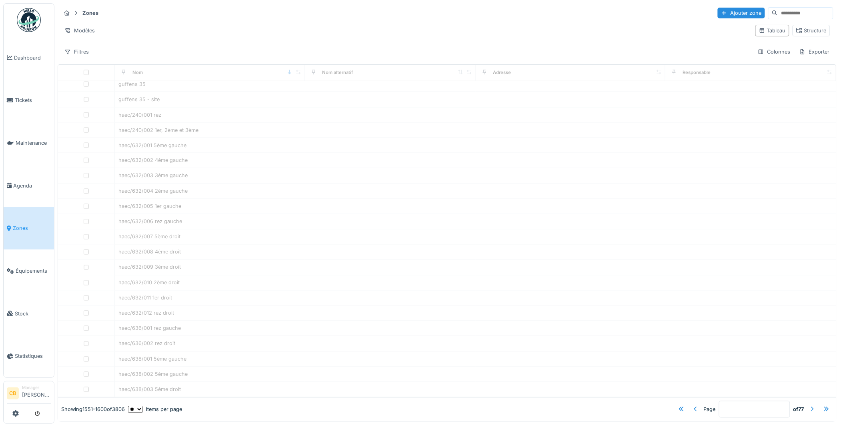
click at [809, 406] on div at bounding box center [812, 410] width 6 height 8
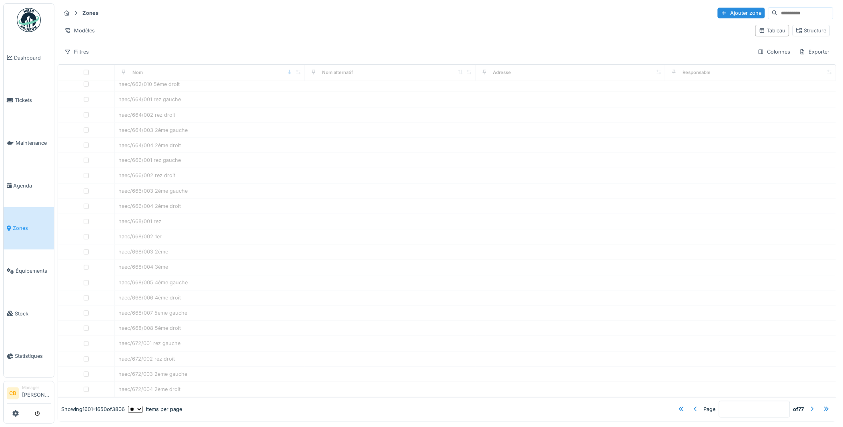
click at [809, 406] on div at bounding box center [812, 410] width 6 height 8
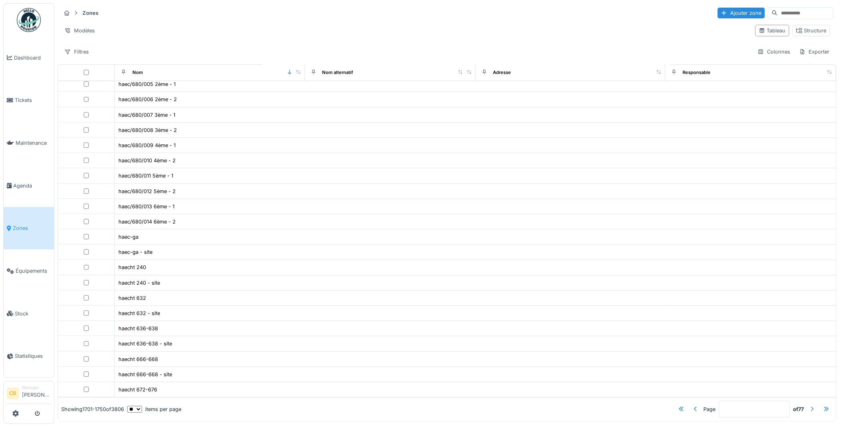
click at [809, 406] on div at bounding box center [812, 410] width 6 height 8
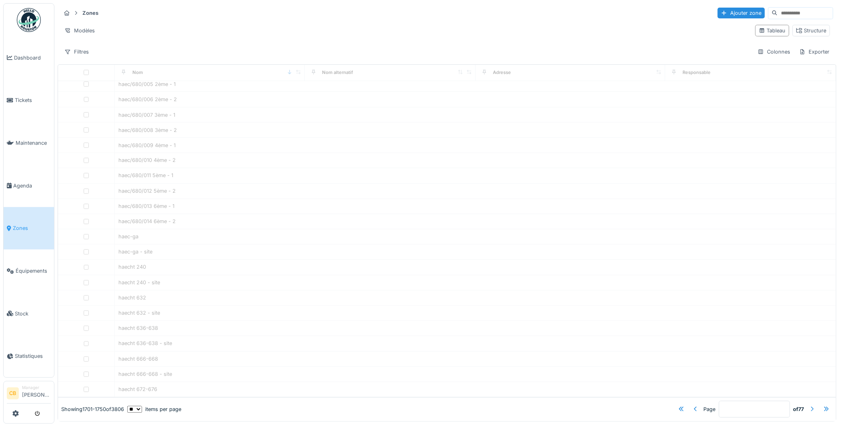
click at [809, 406] on div at bounding box center [812, 410] width 6 height 8
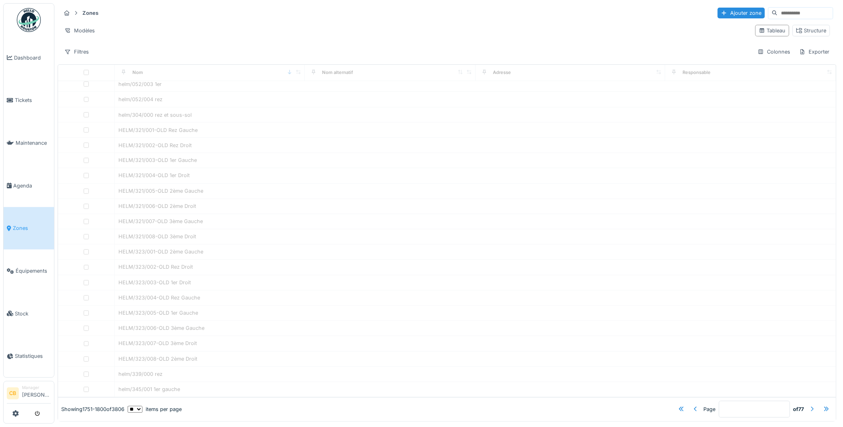
click at [809, 406] on div at bounding box center [812, 410] width 6 height 8
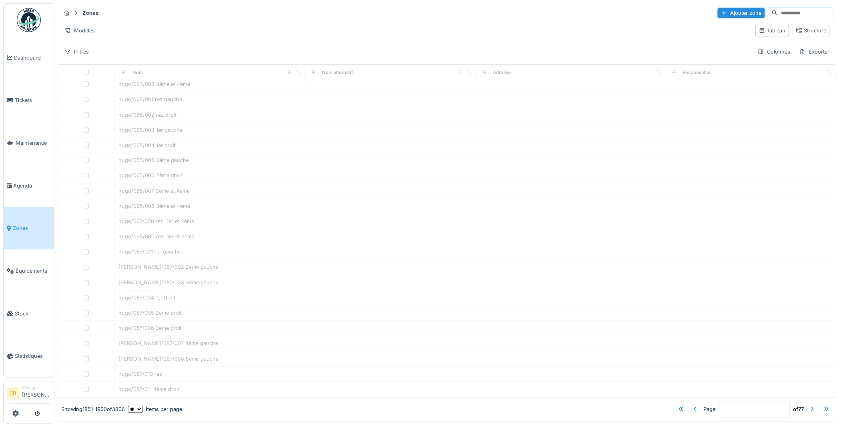
click at [809, 406] on div at bounding box center [812, 410] width 6 height 8
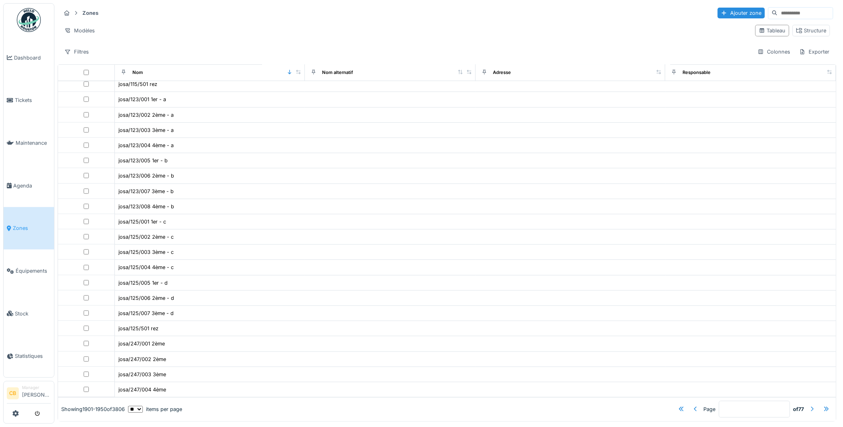
click at [809, 406] on div at bounding box center [812, 410] width 6 height 8
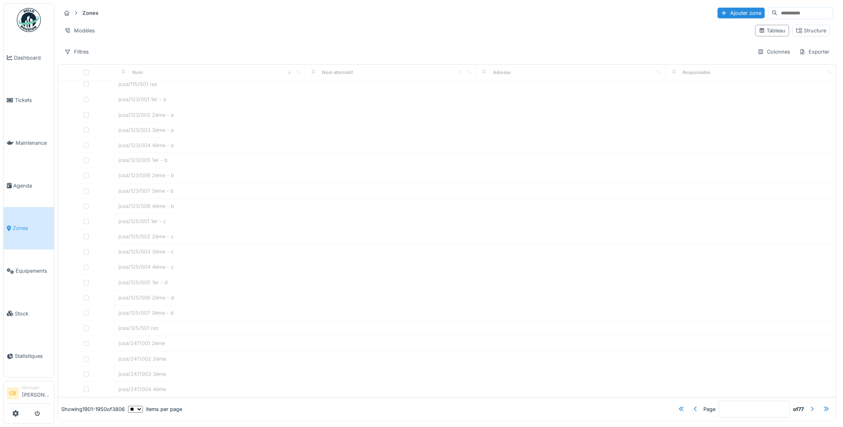
click at [809, 406] on div at bounding box center [812, 410] width 6 height 8
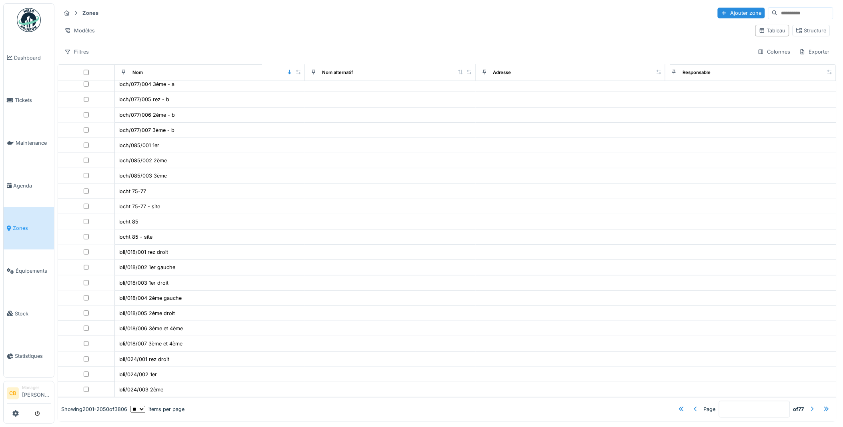
click at [809, 406] on div at bounding box center [812, 410] width 6 height 8
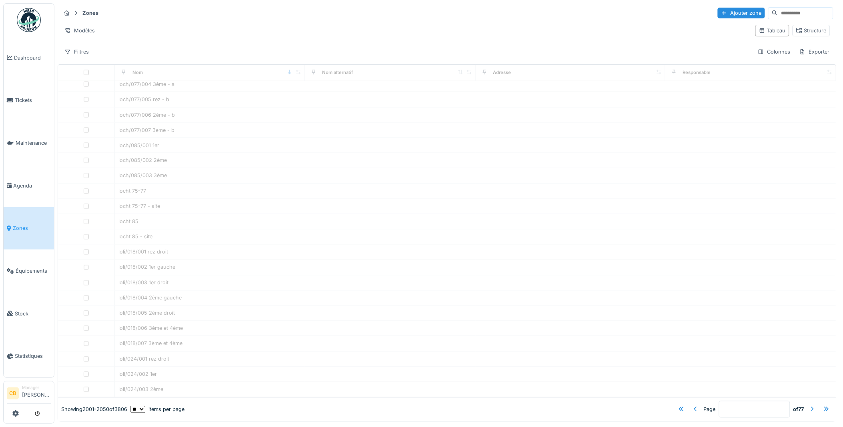
click at [809, 406] on div at bounding box center [812, 410] width 6 height 8
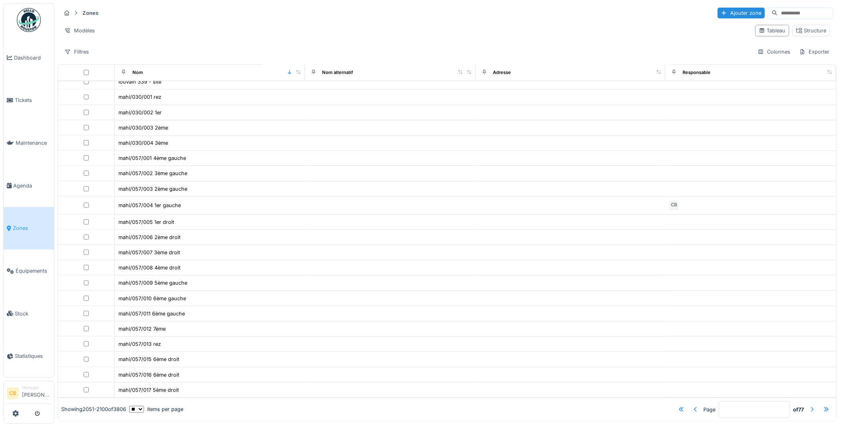
click at [809, 406] on div at bounding box center [812, 410] width 6 height 8
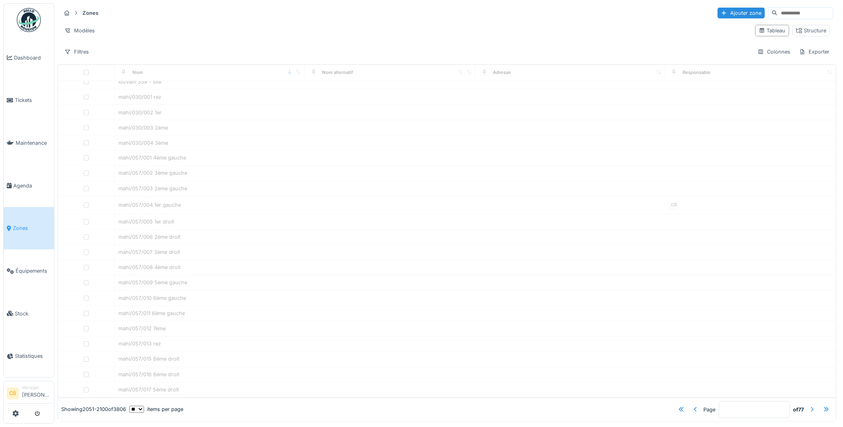
click at [809, 406] on div at bounding box center [812, 410] width 6 height 8
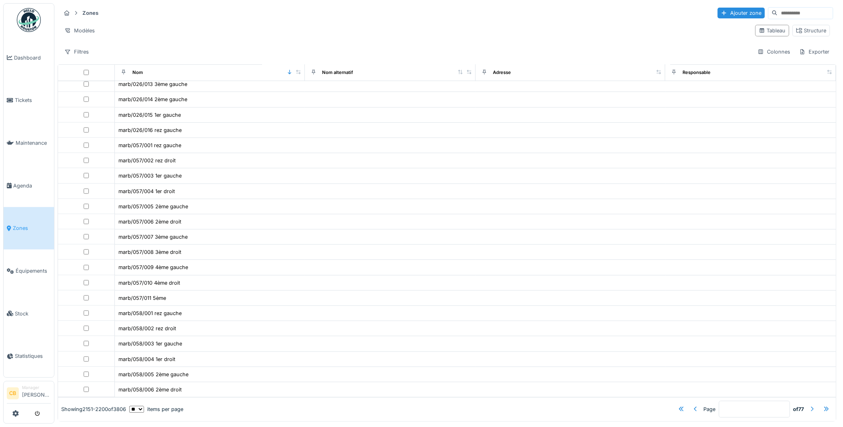
click at [809, 406] on div at bounding box center [812, 410] width 6 height 8
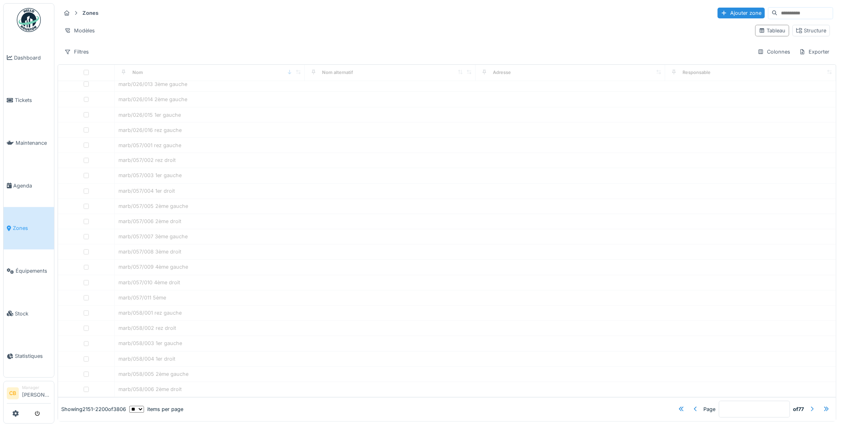
click at [809, 406] on div at bounding box center [812, 410] width 6 height 8
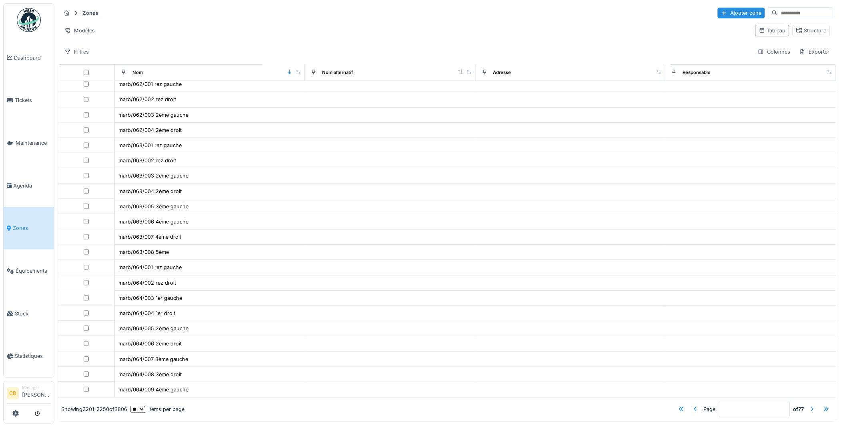
click at [809, 406] on div at bounding box center [812, 410] width 6 height 8
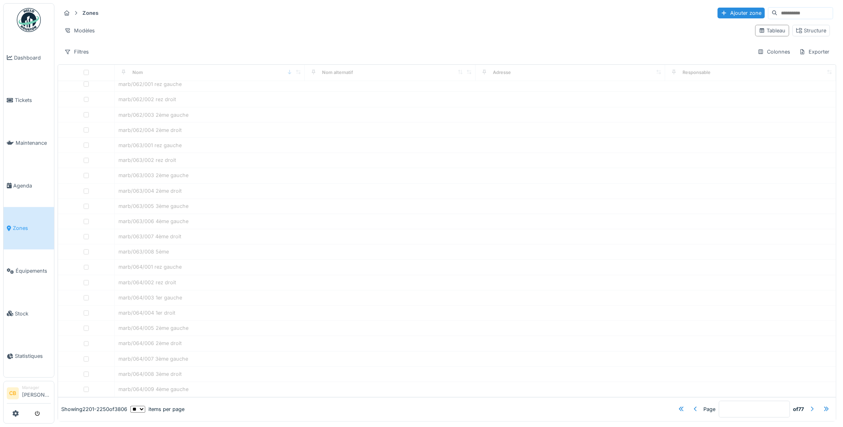
click at [809, 406] on div at bounding box center [812, 410] width 6 height 8
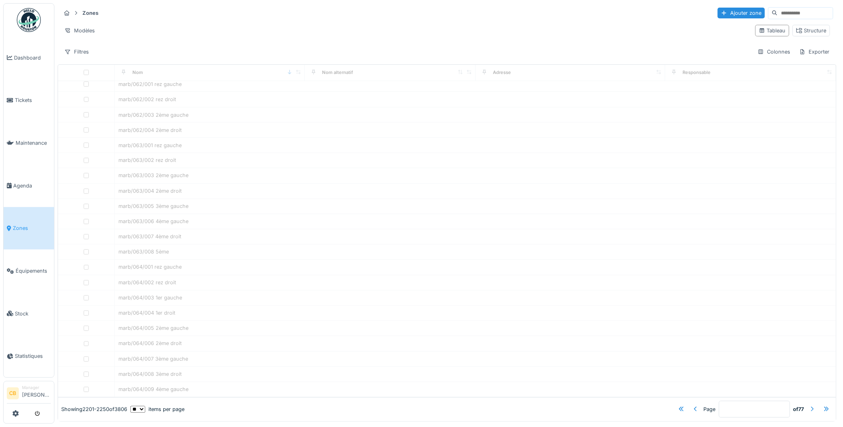
click at [809, 406] on div at bounding box center [812, 410] width 6 height 8
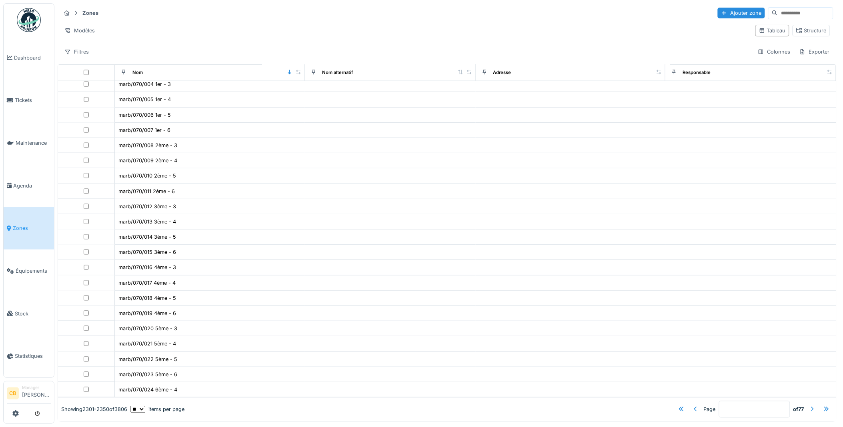
click at [809, 406] on div at bounding box center [812, 410] width 6 height 8
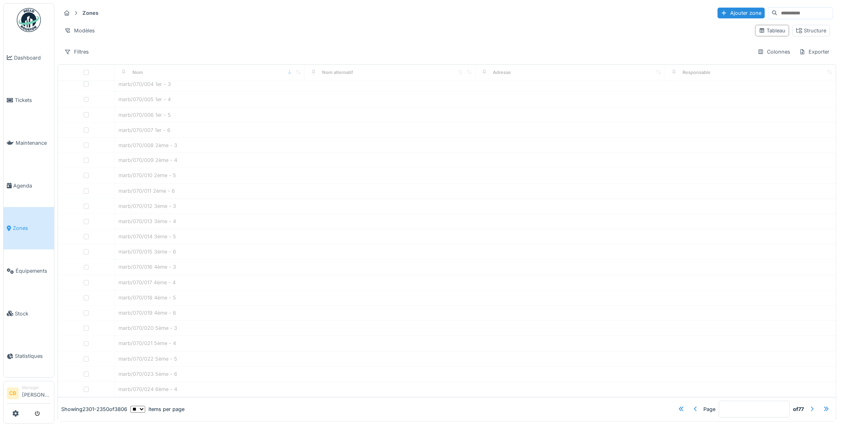
click at [809, 406] on div at bounding box center [812, 410] width 6 height 8
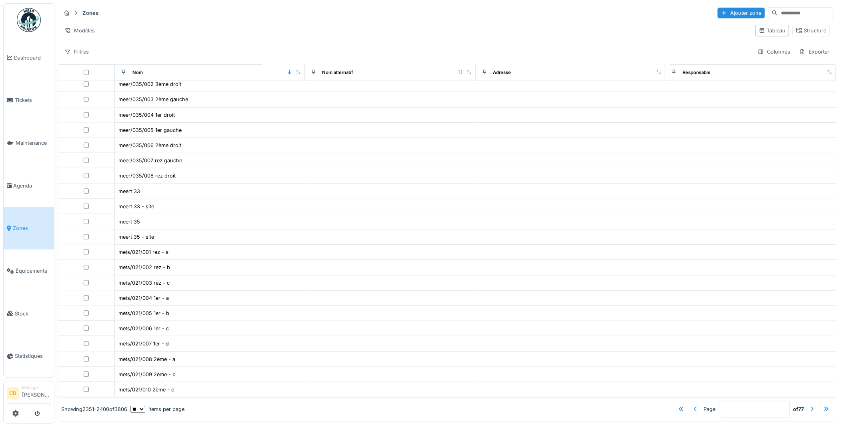
click at [809, 406] on div at bounding box center [812, 410] width 6 height 8
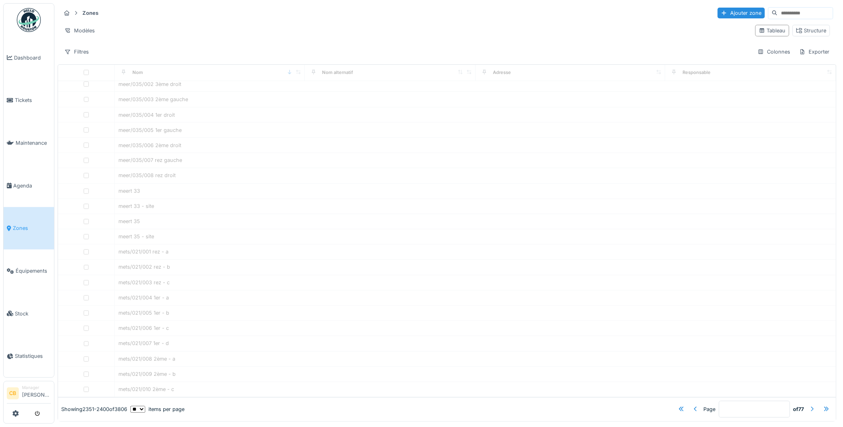
click at [809, 406] on div at bounding box center [812, 410] width 6 height 8
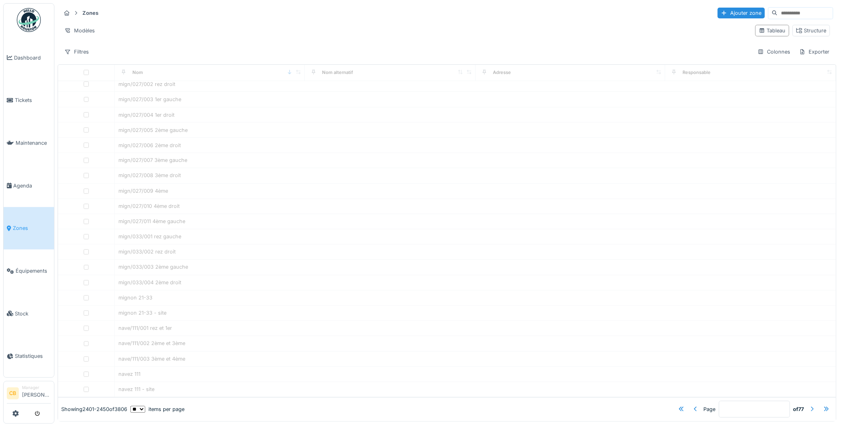
click at [809, 406] on div at bounding box center [812, 410] width 6 height 8
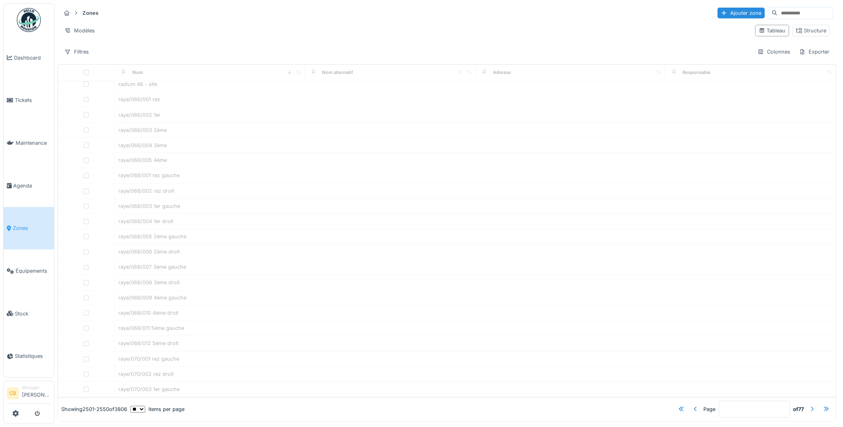
click at [809, 406] on div at bounding box center [812, 410] width 6 height 8
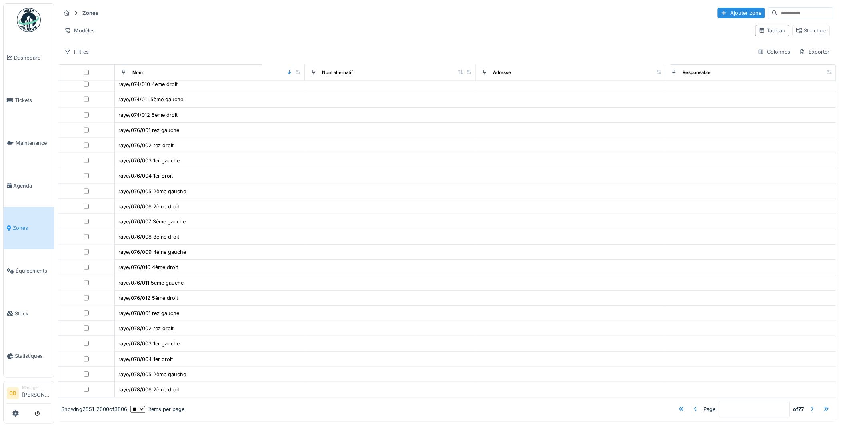
click at [809, 406] on div at bounding box center [812, 410] width 6 height 8
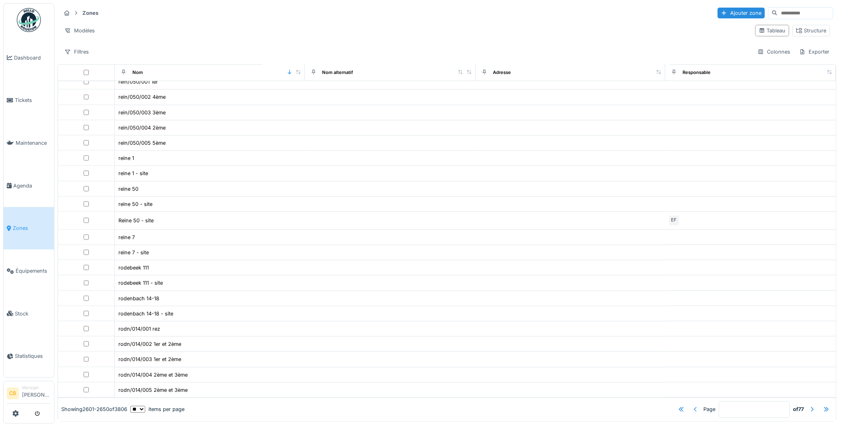
click at [692, 406] on div at bounding box center [695, 410] width 6 height 8
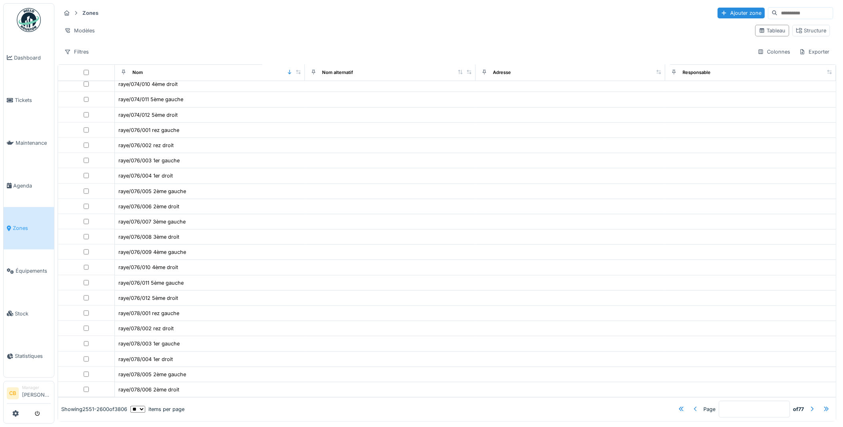
click at [692, 406] on div at bounding box center [695, 410] width 6 height 8
click at [809, 406] on div at bounding box center [812, 410] width 6 height 8
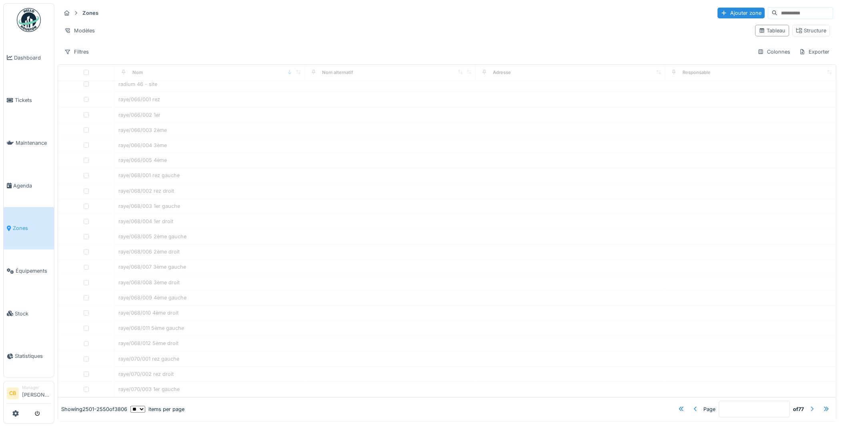
type input "**"
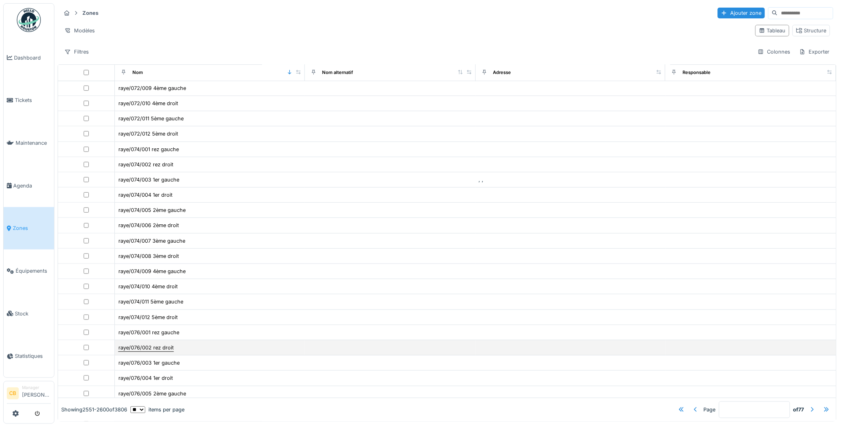
scroll to position [245, 0]
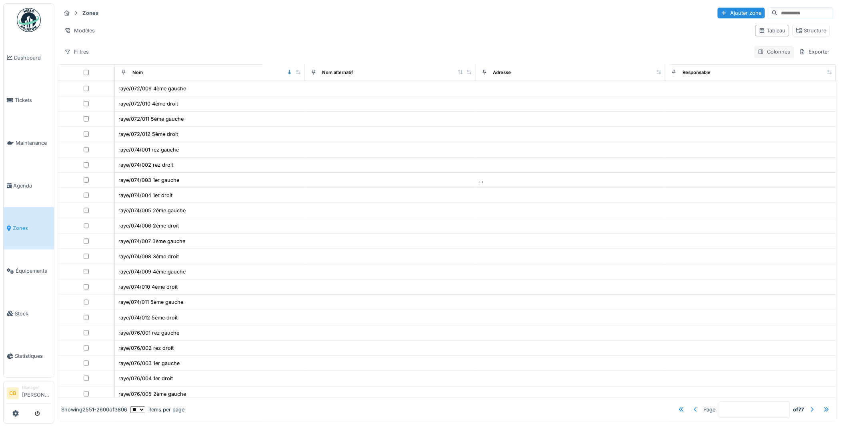
click at [770, 46] on div "Colonnes" at bounding box center [774, 52] width 40 height 12
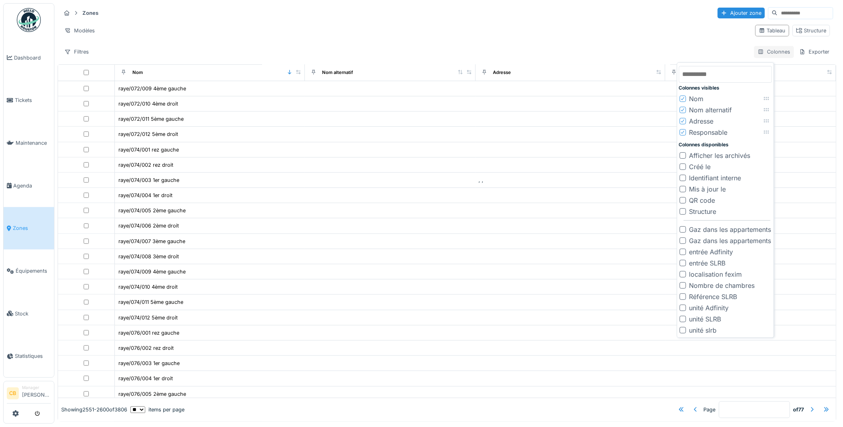
click at [770, 46] on div "Colonnes" at bounding box center [774, 52] width 40 height 12
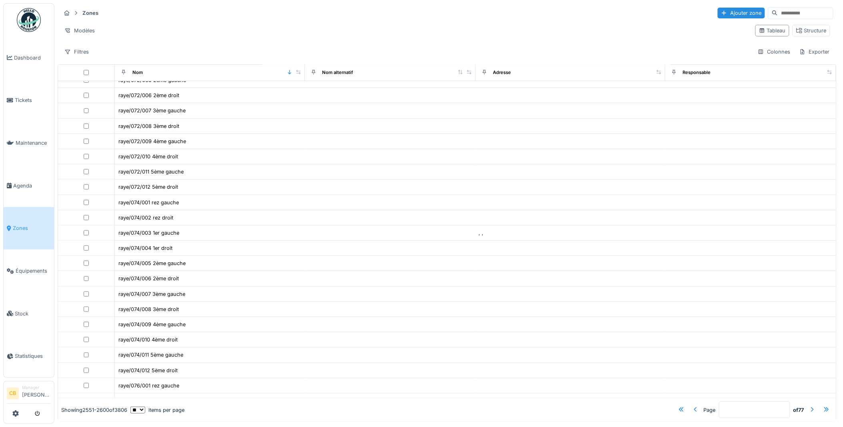
scroll to position [111, 0]
